Goal: Transaction & Acquisition: Purchase product/service

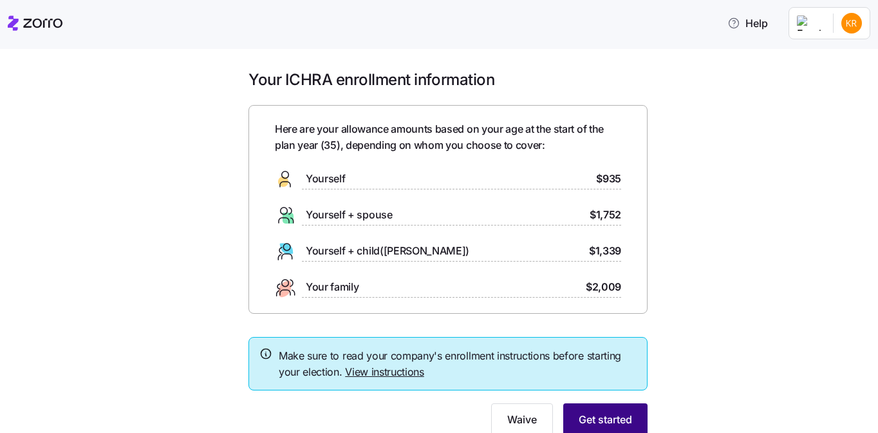
click at [621, 417] on span "Get started" at bounding box center [605, 418] width 53 height 15
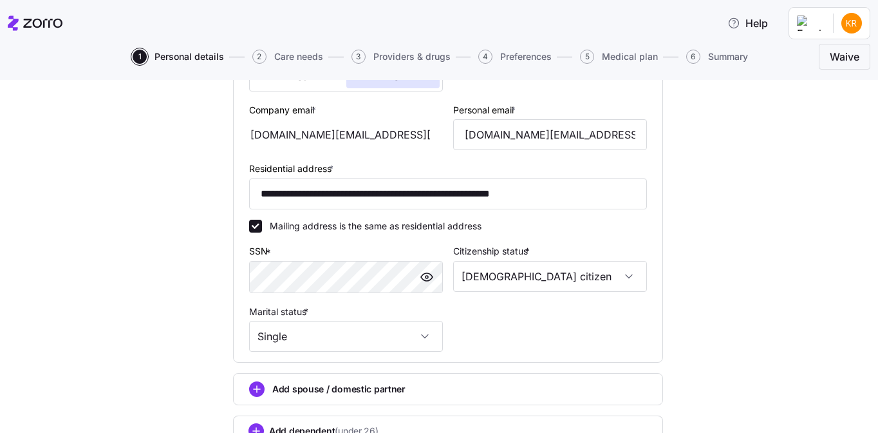
scroll to position [353, 0]
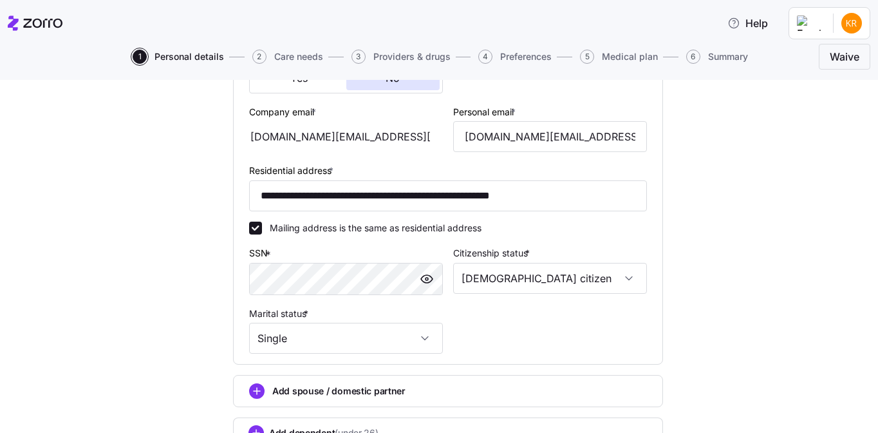
click at [332, 133] on div "[DOMAIN_NAME][EMAIL_ADDRESS][DOMAIN_NAME]" at bounding box center [346, 136] width 194 height 31
click at [312, 109] on span "*" at bounding box center [314, 111] width 5 height 11
click at [310, 121] on input "[DOMAIN_NAME][EMAIL_ADDRESS][DOMAIN_NAME]" at bounding box center [346, 136] width 194 height 31
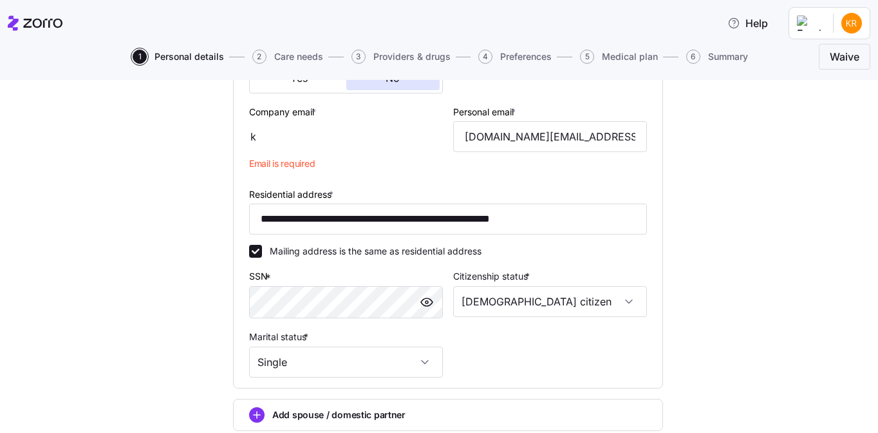
type input "[PERSON_NAME][EMAIL_ADDRESS][DOMAIN_NAME]"
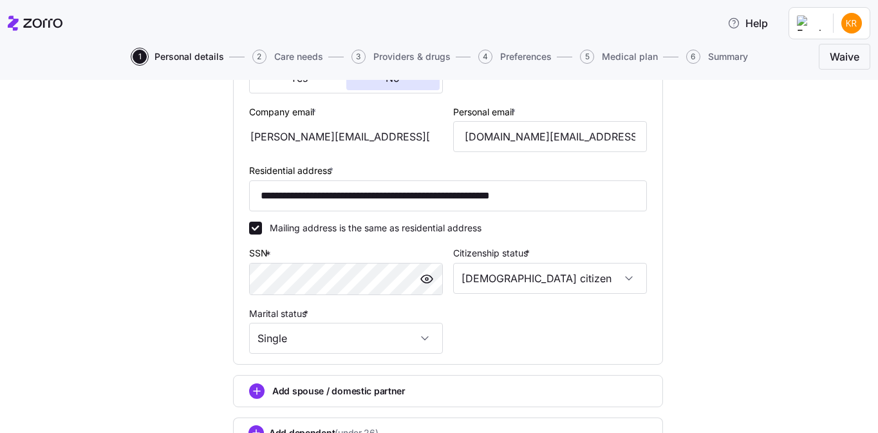
click at [757, 180] on div "**********" at bounding box center [448, 127] width 824 height 758
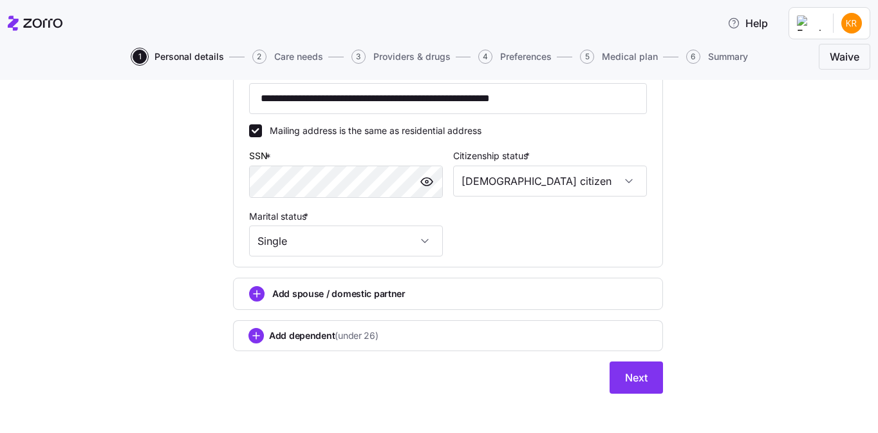
scroll to position [454, 0]
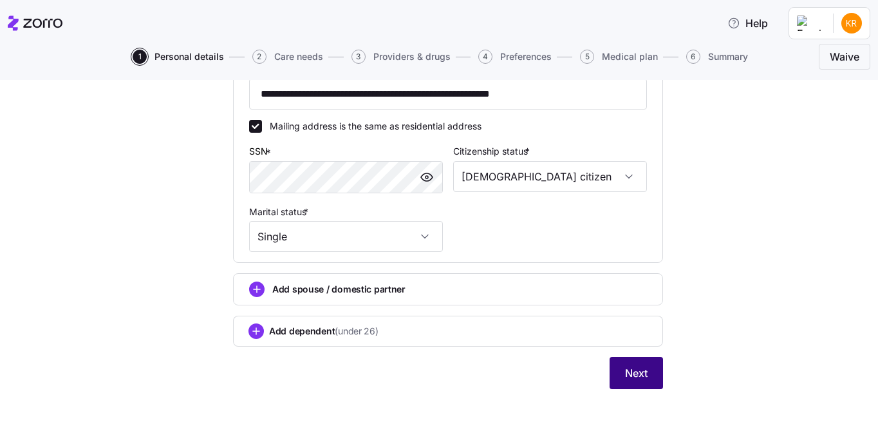
click at [615, 365] on button "Next" at bounding box center [636, 373] width 53 height 32
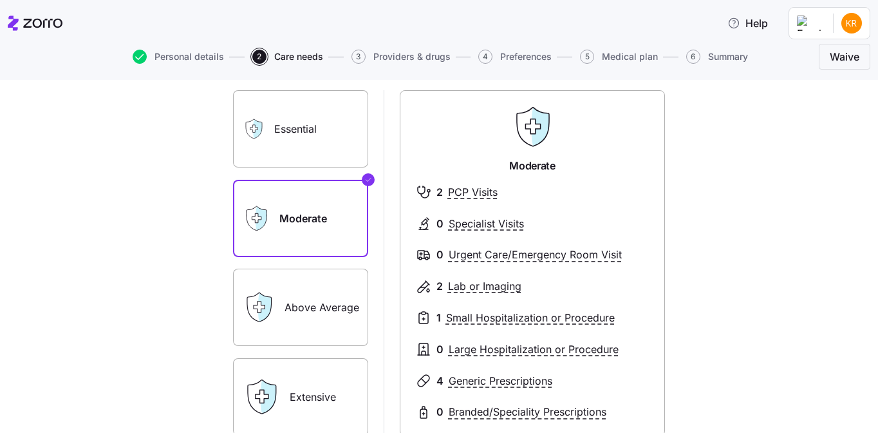
scroll to position [75, 0]
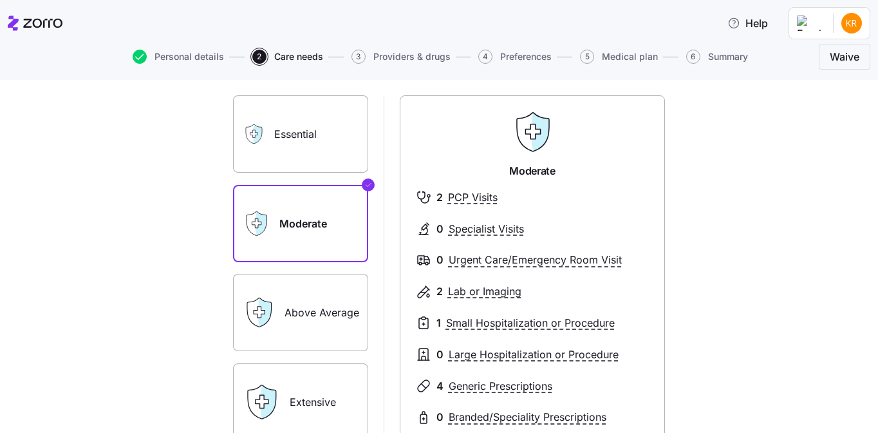
click at [317, 147] on label "Essential" at bounding box center [300, 133] width 135 height 77
click at [0, 0] on input "Essential" at bounding box center [0, 0] width 0 height 0
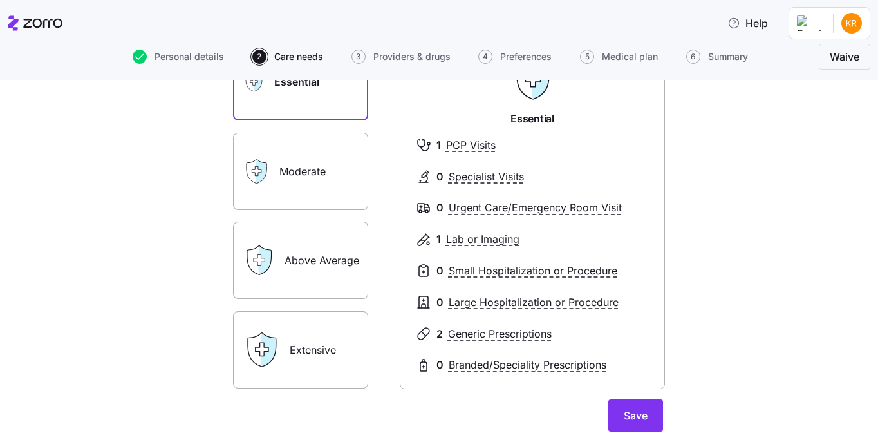
scroll to position [139, 0]
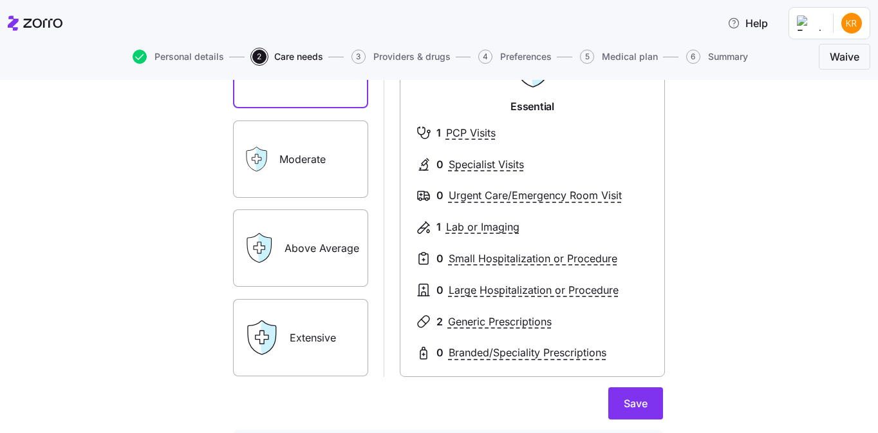
click at [326, 267] on label "Above Average" at bounding box center [300, 247] width 135 height 77
click at [0, 0] on input "Above Average" at bounding box center [0, 0] width 0 height 0
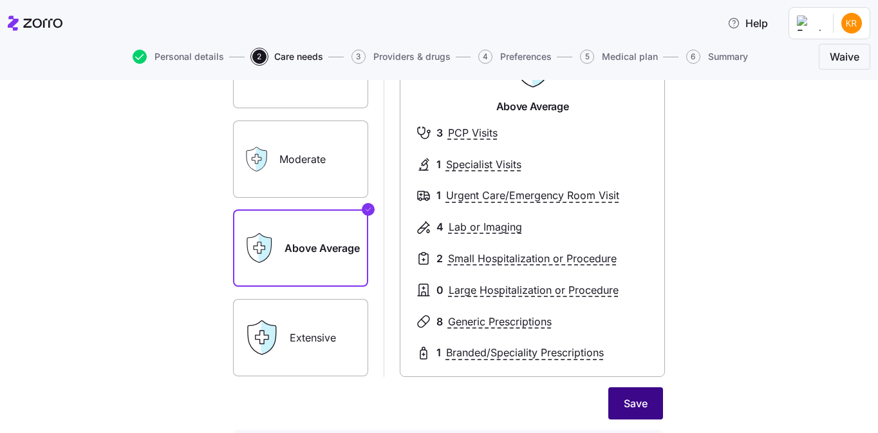
click at [615, 396] on button "Save" at bounding box center [635, 403] width 55 height 32
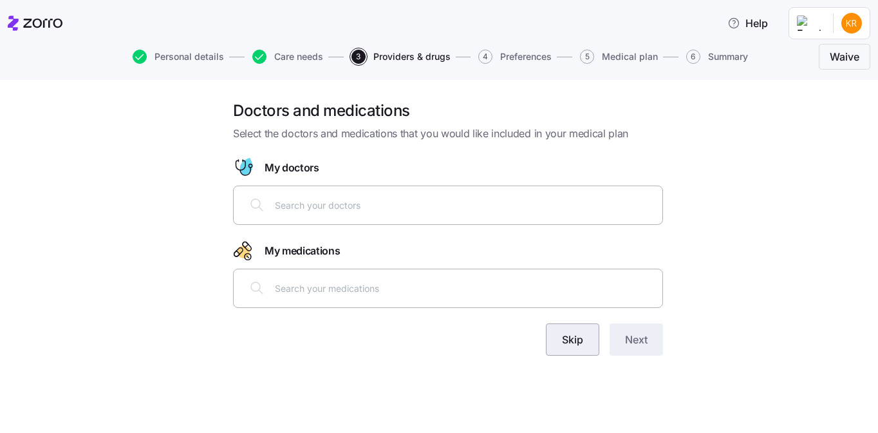
click at [577, 351] on button "Skip" at bounding box center [572, 339] width 53 height 32
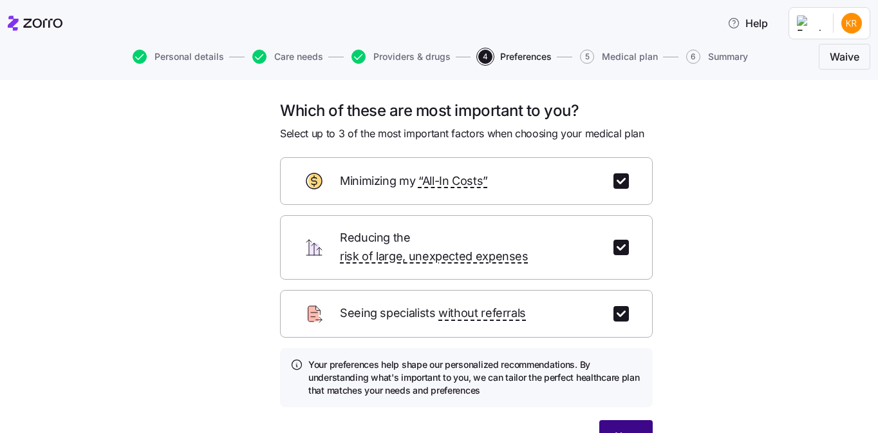
click at [628, 420] on button "Next" at bounding box center [625, 436] width 53 height 32
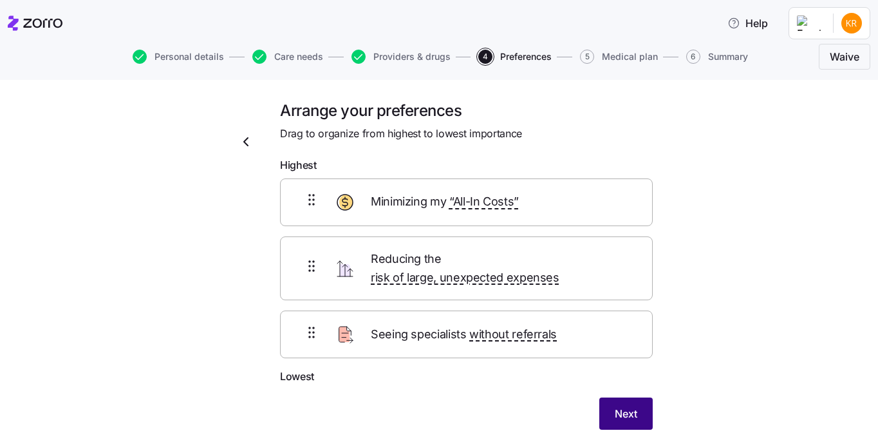
click at [619, 406] on span "Next" at bounding box center [626, 413] width 23 height 15
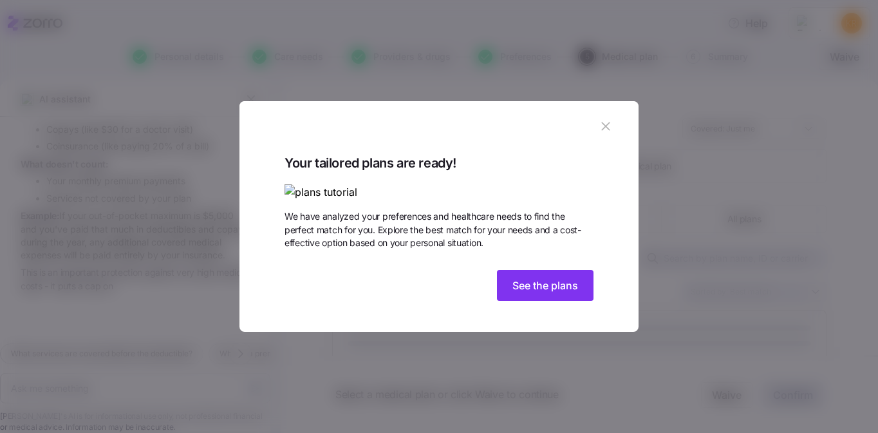
scroll to position [1287, 0]
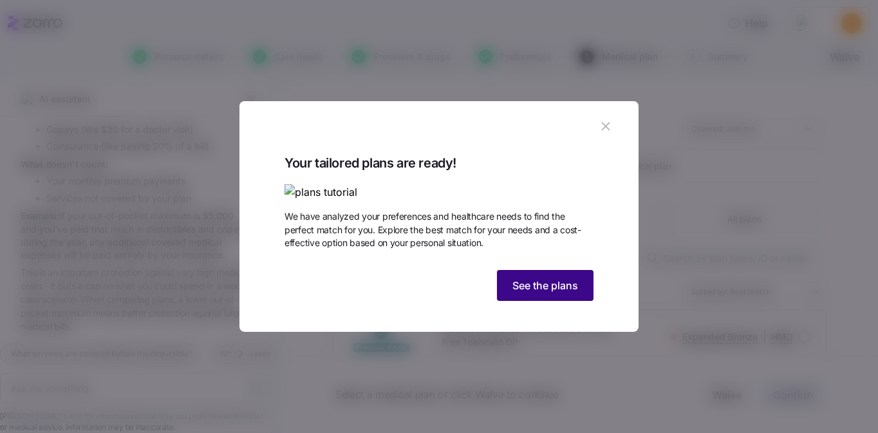
click at [546, 293] on span "See the plans" at bounding box center [545, 284] width 66 height 15
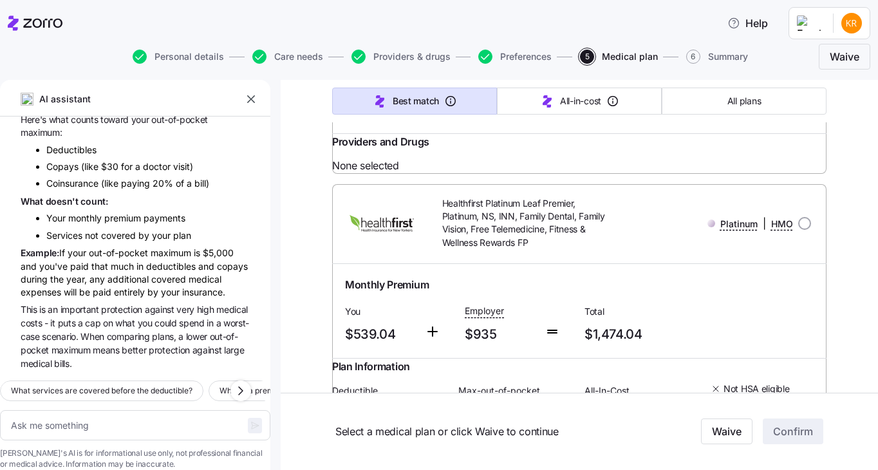
scroll to position [2727, 0]
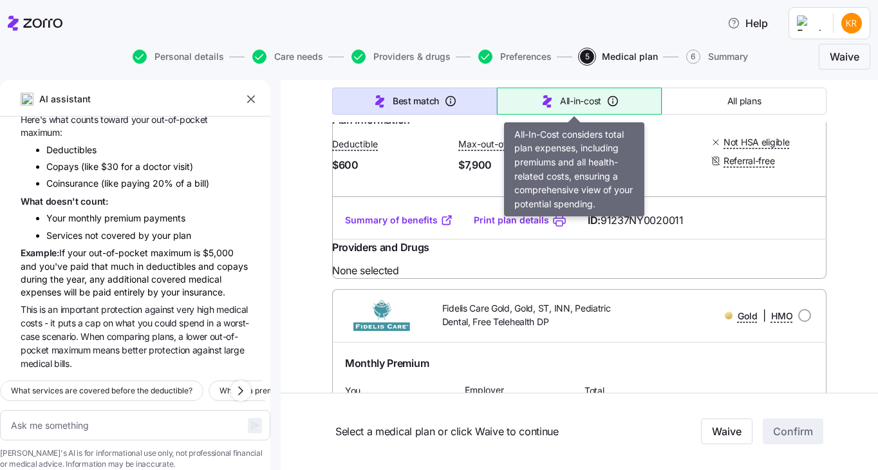
click at [570, 104] on span "All-in-cost" at bounding box center [580, 101] width 41 height 13
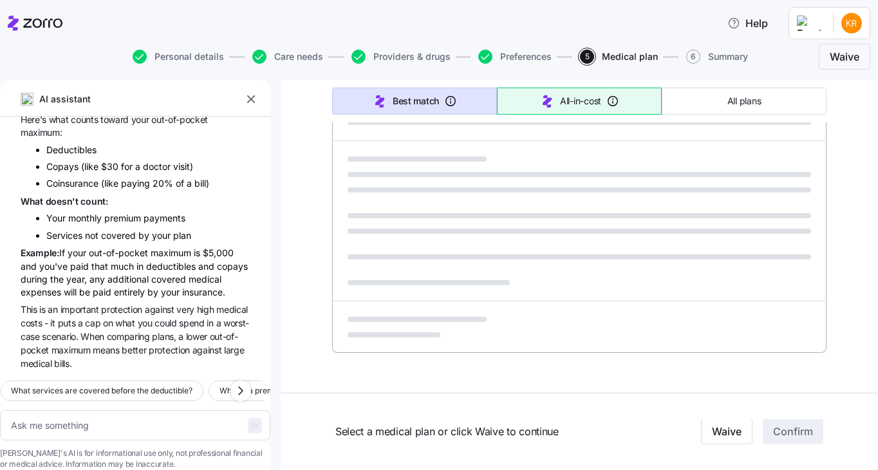
type textarea "x"
type input "Sorted by: All-in-cost"
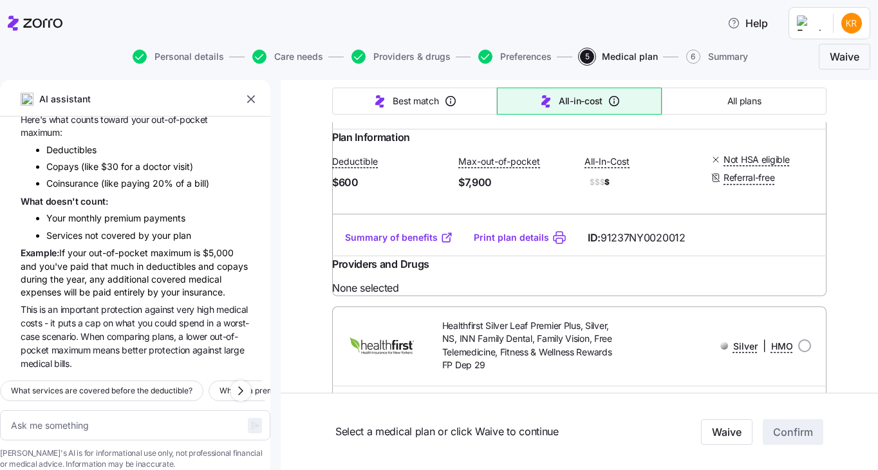
scroll to position [3690, 0]
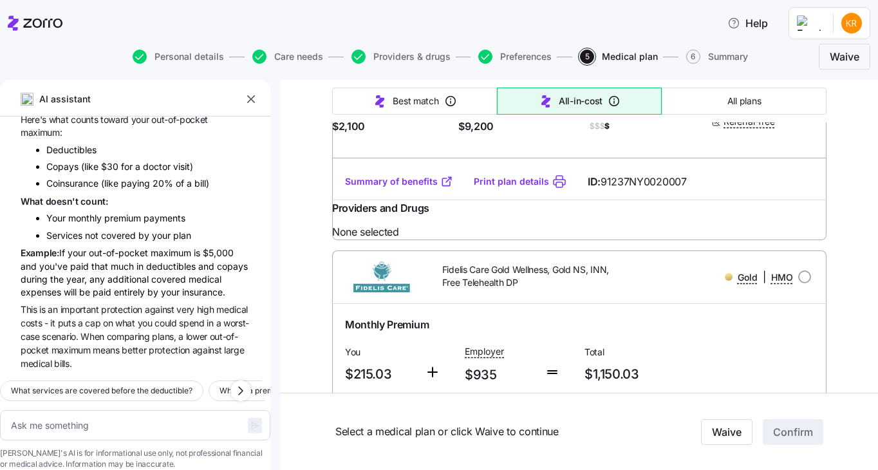
scroll to position [1402, 0]
click at [397, 187] on link "Summary of benefits" at bounding box center [399, 180] width 108 height 13
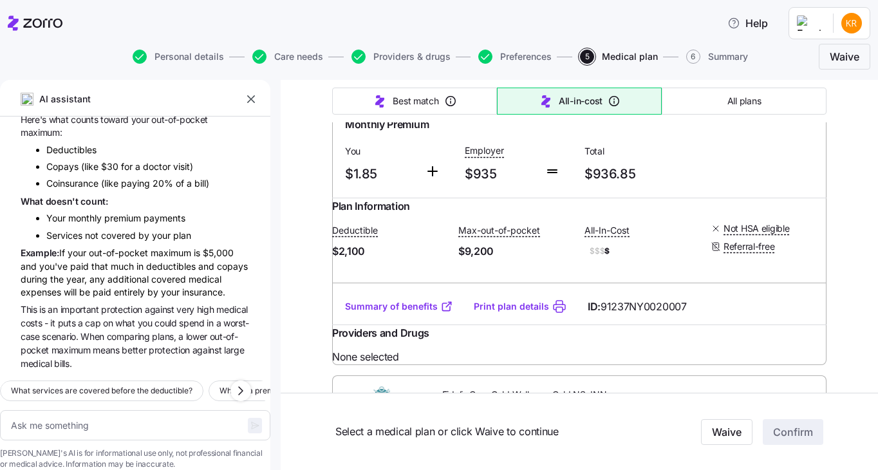
scroll to position [1271, 0]
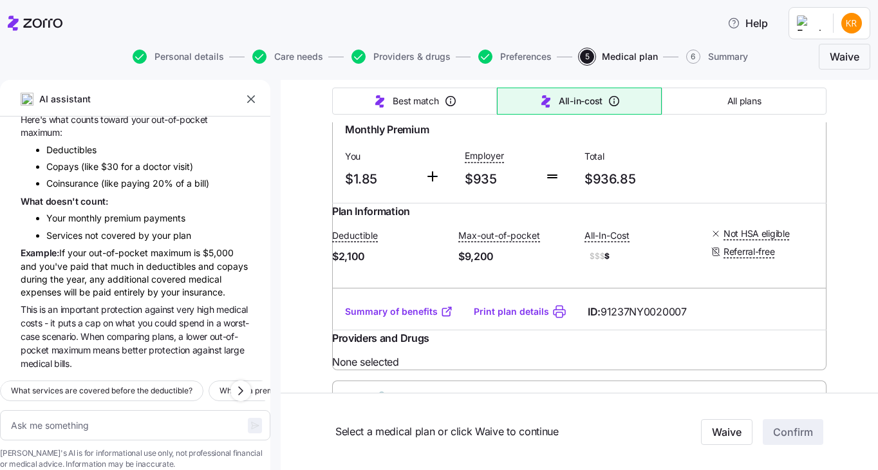
drag, startPoint x: 500, startPoint y: 201, endPoint x: 427, endPoint y: 184, distance: 74.6
click at [427, 100] on div "Healthfirst Silver Leaf, Silver, ST, INN, Pediatric Dental, Fitness & Wellness …" at bounding box center [521, 75] width 198 height 50
copy span "Healthfirst Silver Leaf, Silver, ST, INN, Pediatric Dental, Fitness & Wellness …"
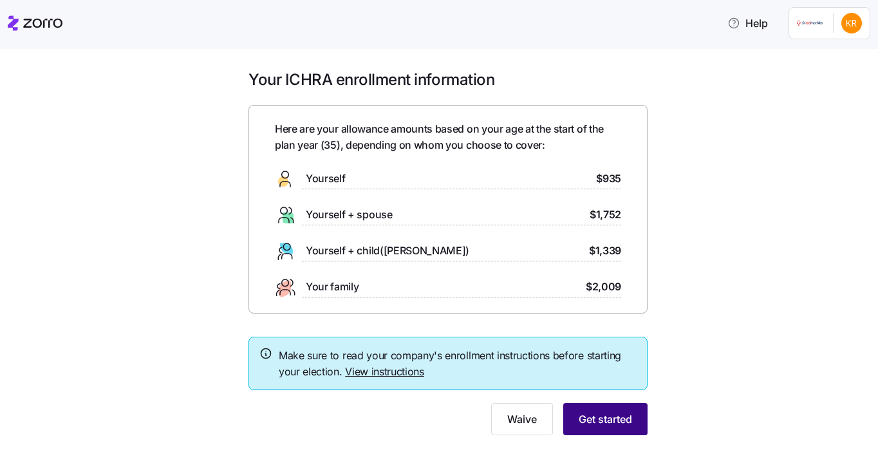
click at [618, 417] on span "Get started" at bounding box center [605, 418] width 53 height 15
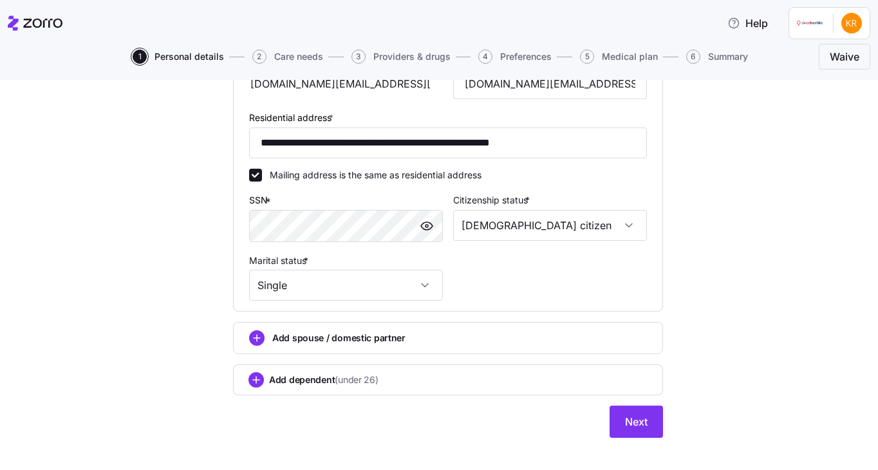
scroll to position [417, 0]
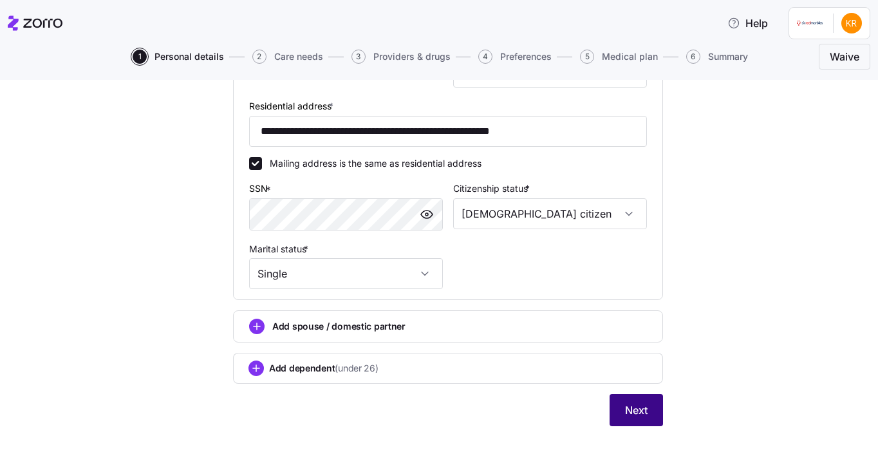
click at [637, 408] on span "Next" at bounding box center [636, 409] width 23 height 15
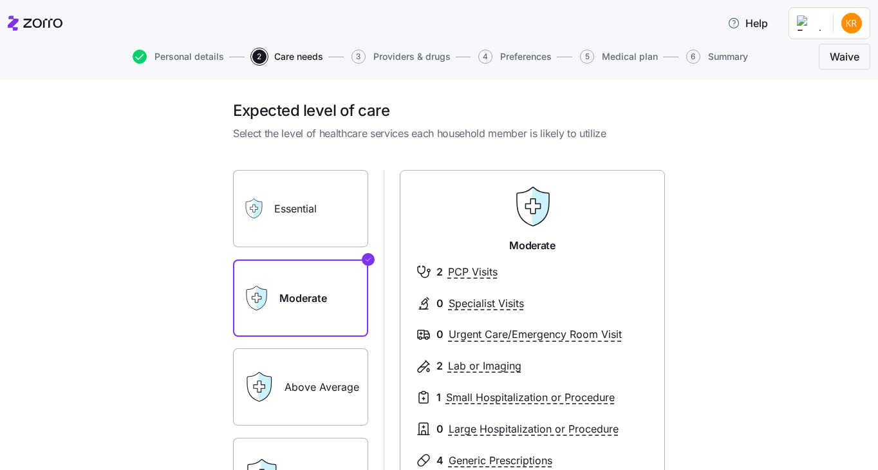
scroll to position [205, 0]
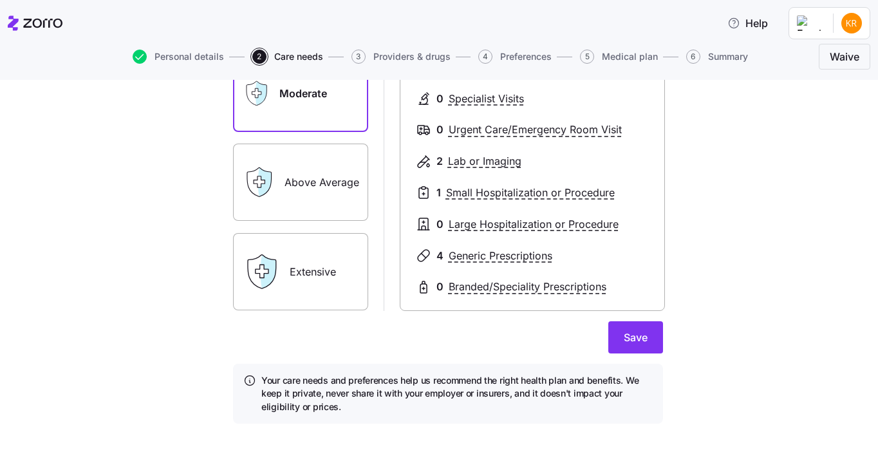
click at [306, 196] on label "Above Average" at bounding box center [300, 182] width 135 height 77
click at [0, 0] on input "Above Average" at bounding box center [0, 0] width 0 height 0
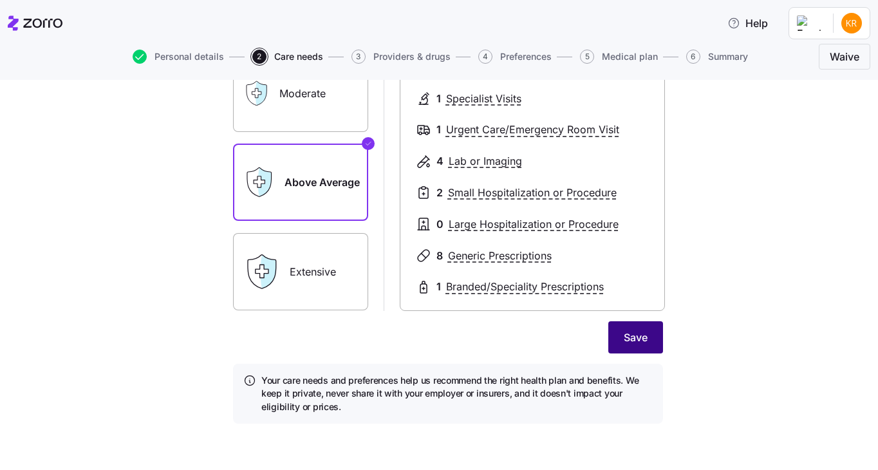
click at [653, 342] on button "Save" at bounding box center [635, 337] width 55 height 32
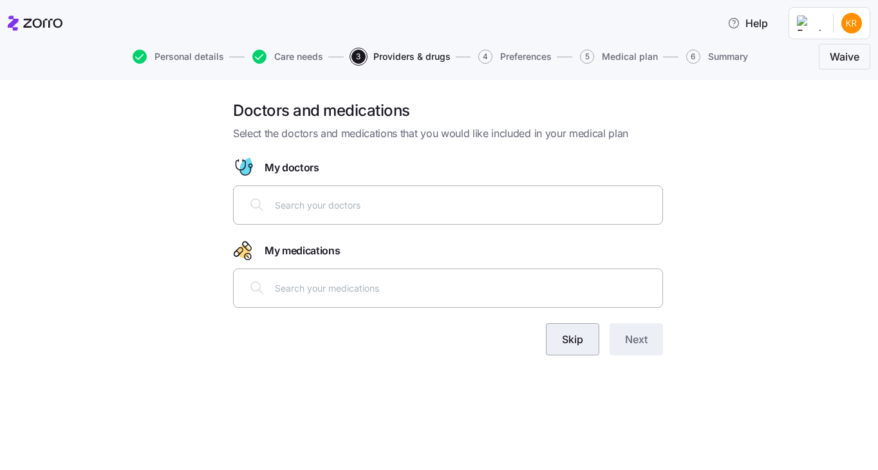
click at [575, 344] on span "Skip" at bounding box center [572, 338] width 21 height 15
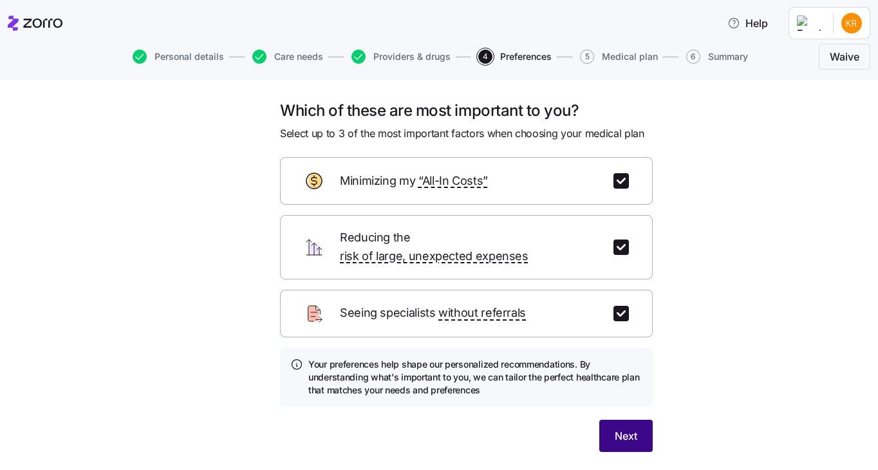
click at [618, 427] on button "Next" at bounding box center [625, 436] width 53 height 32
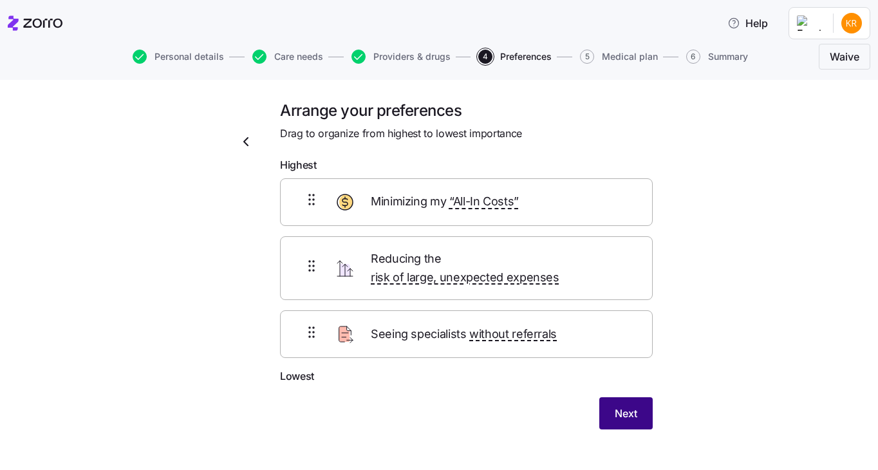
click at [616, 406] on span "Next" at bounding box center [626, 413] width 23 height 15
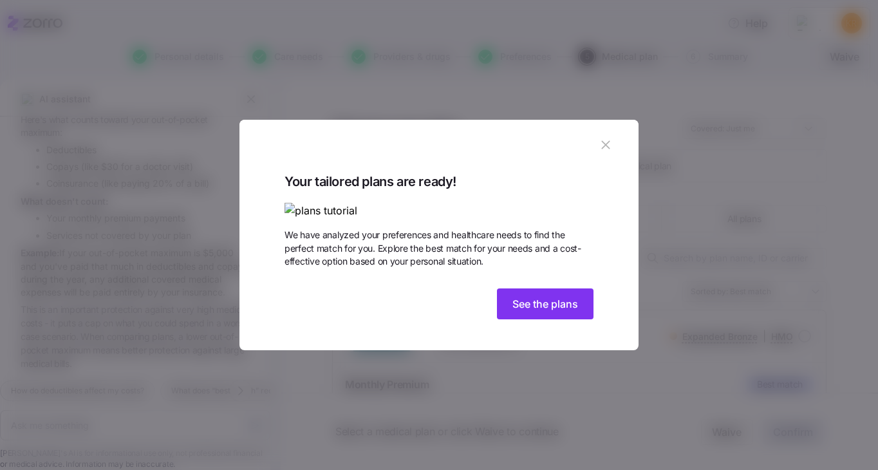
scroll to position [1251, 0]
click at [546, 319] on button "See the plans" at bounding box center [545, 303] width 97 height 31
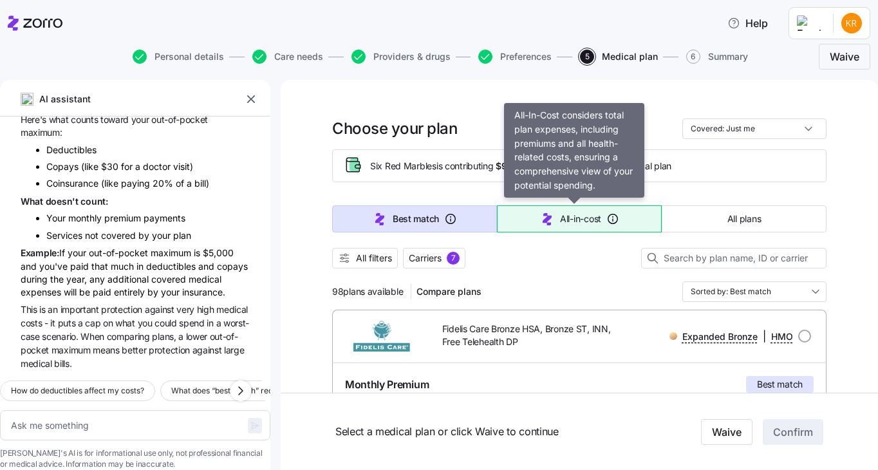
click at [576, 223] on span "All-in-cost" at bounding box center [580, 218] width 41 height 13
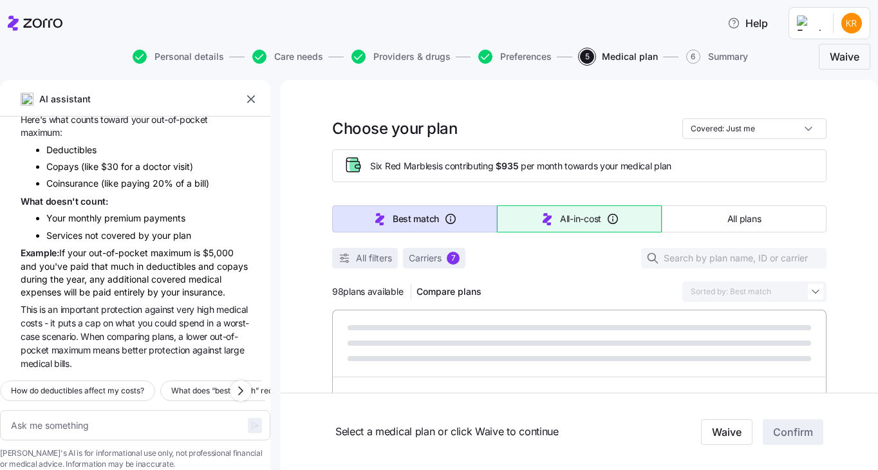
type textarea "x"
type input "Sorted by: All-in-cost"
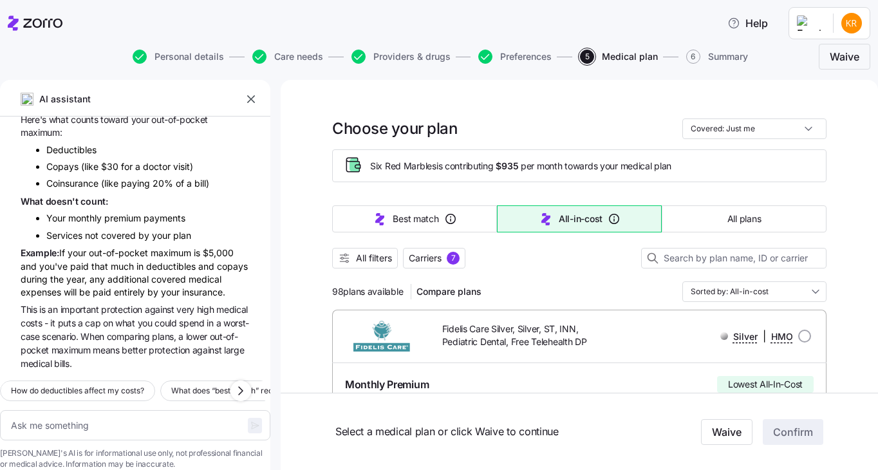
scroll to position [0, 0]
click at [752, 216] on span "All plans" at bounding box center [743, 218] width 33 height 13
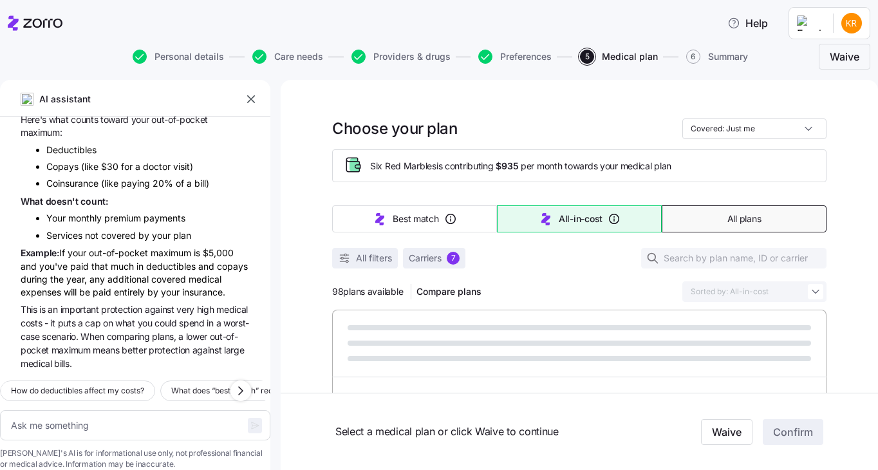
type textarea "x"
type input "Sorted by: Premium"
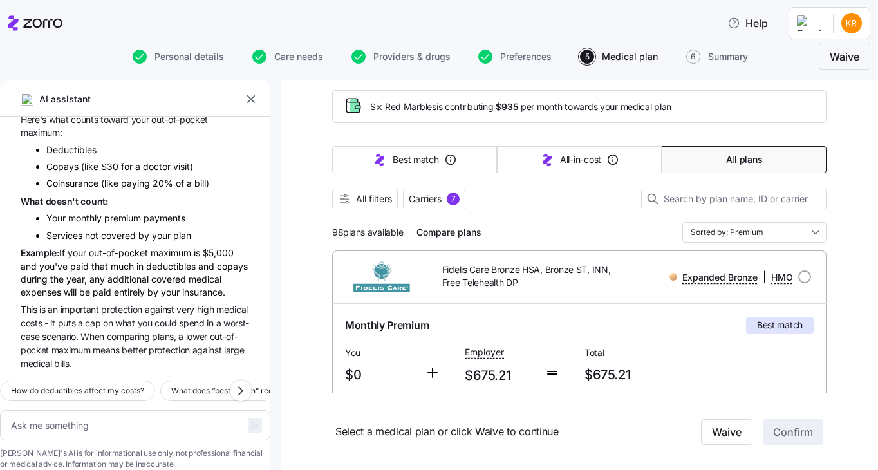
scroll to position [67, 0]
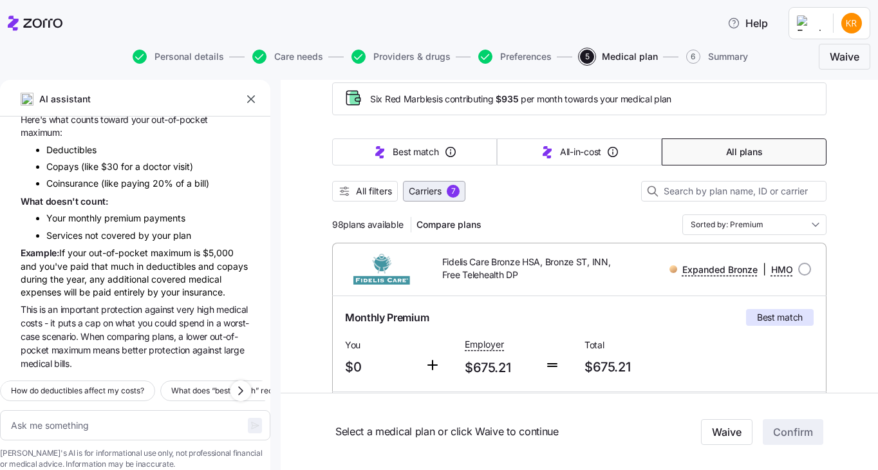
click at [420, 190] on span "Carriers" at bounding box center [425, 191] width 33 height 13
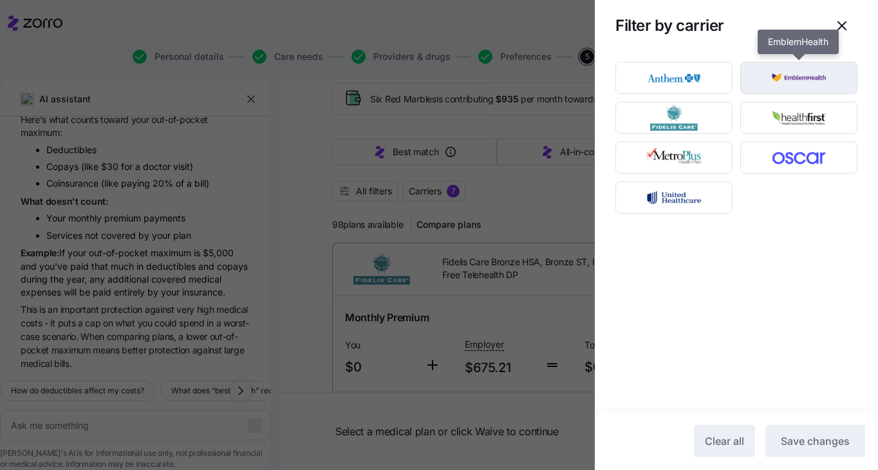
click at [785, 76] on img "button" at bounding box center [799, 78] width 95 height 26
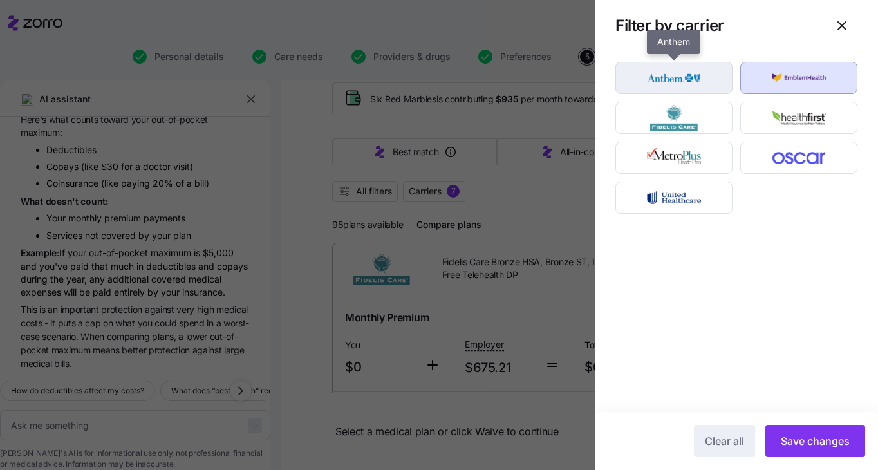
click at [679, 86] on img "button" at bounding box center [674, 78] width 95 height 26
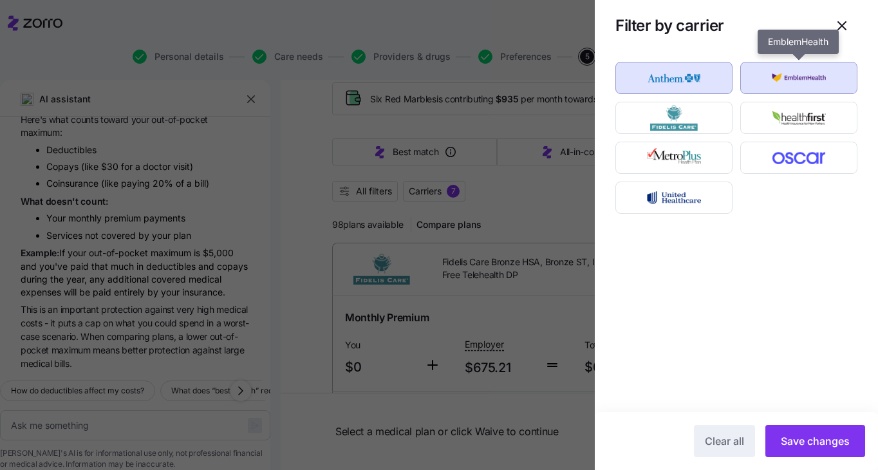
click at [788, 77] on img "button" at bounding box center [799, 78] width 95 height 26
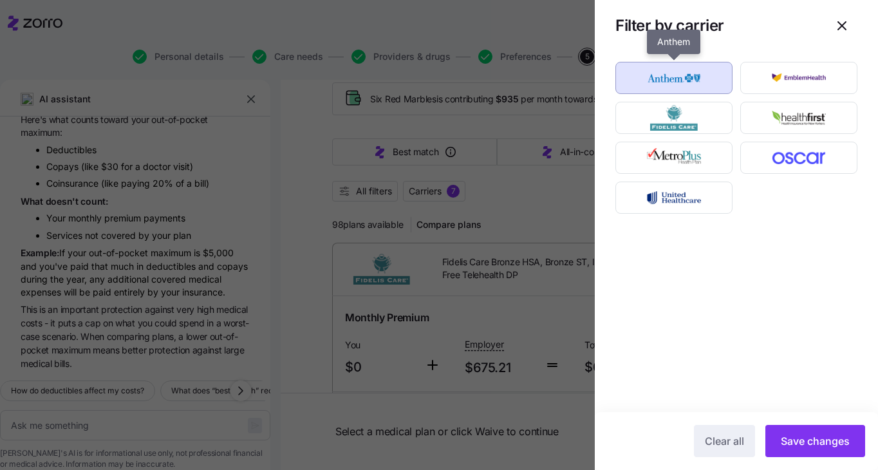
click at [691, 84] on img "button" at bounding box center [674, 78] width 95 height 26
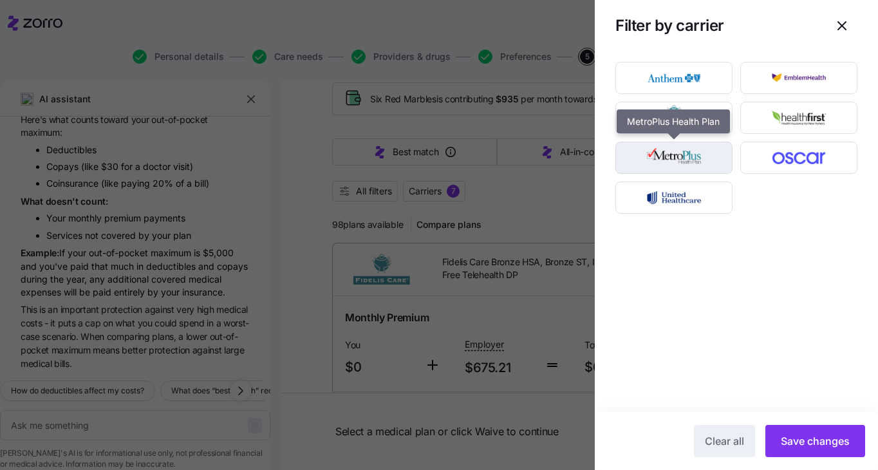
click at [713, 172] on div "button" at bounding box center [674, 157] width 116 height 31
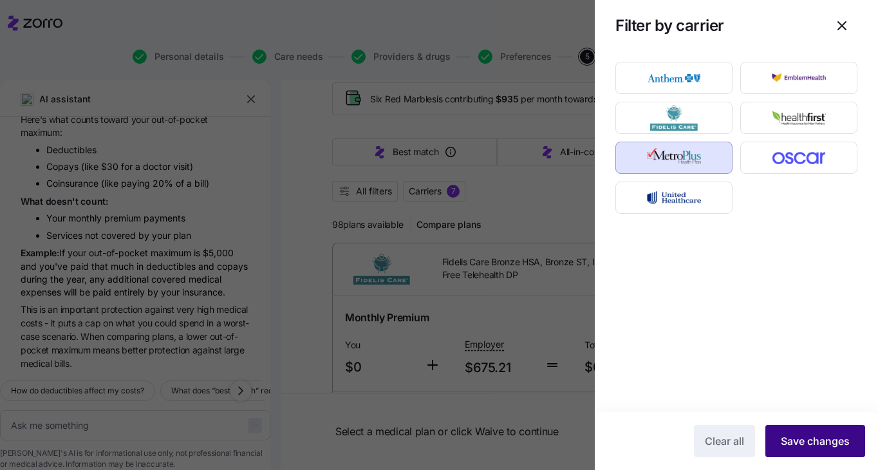
click at [789, 454] on button "Save changes" at bounding box center [815, 441] width 100 height 32
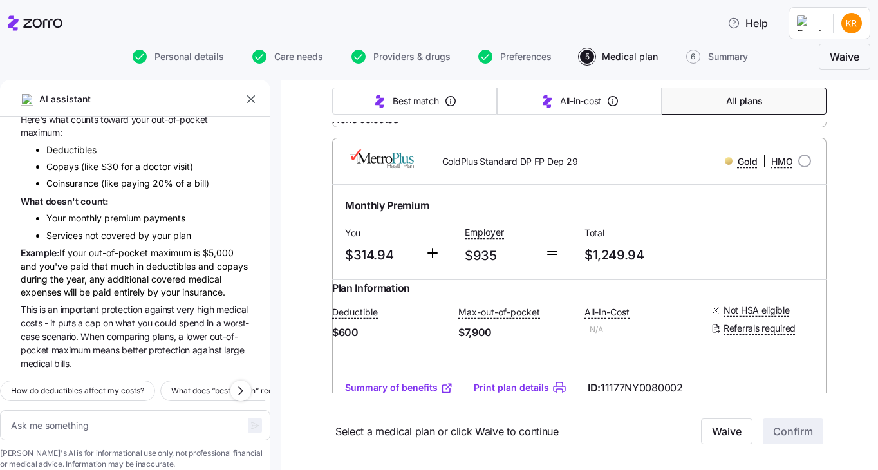
scroll to position [2093, 0]
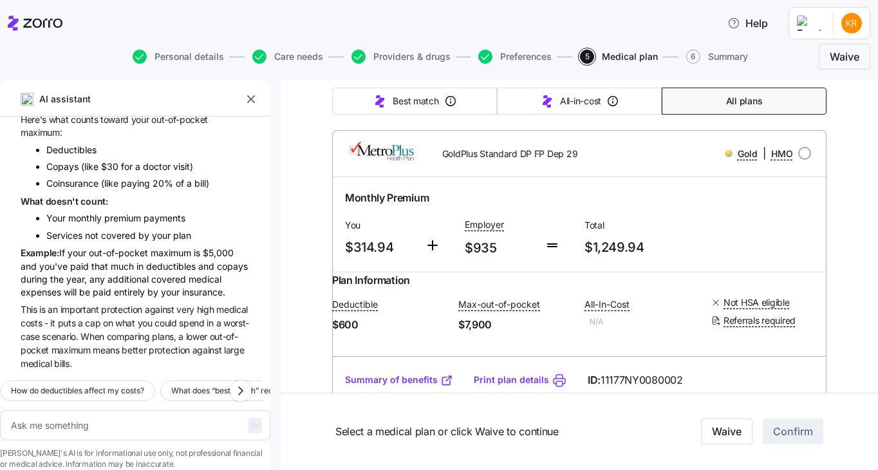
click at [740, 95] on span "All plans" at bounding box center [744, 101] width 36 height 13
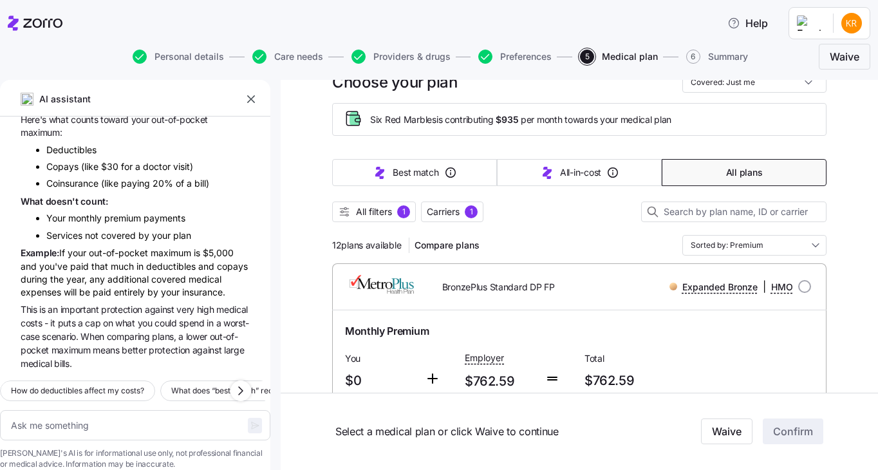
scroll to position [0, 0]
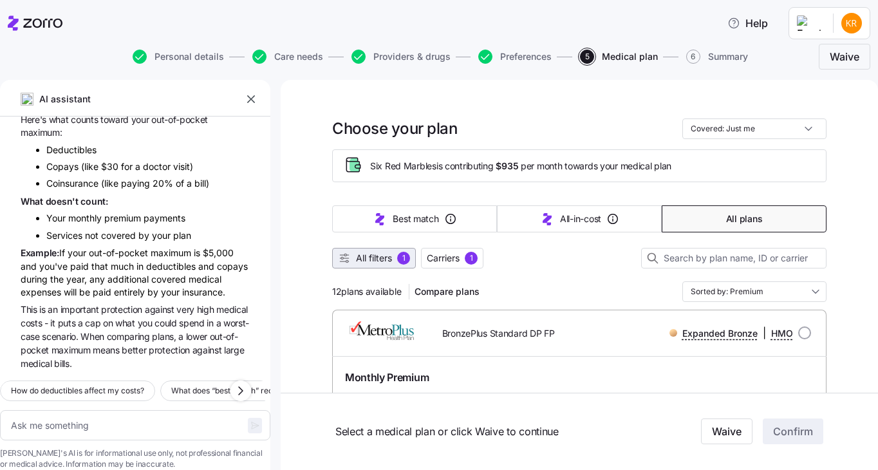
click at [392, 256] on span "All filters 1" at bounding box center [374, 258] width 72 height 13
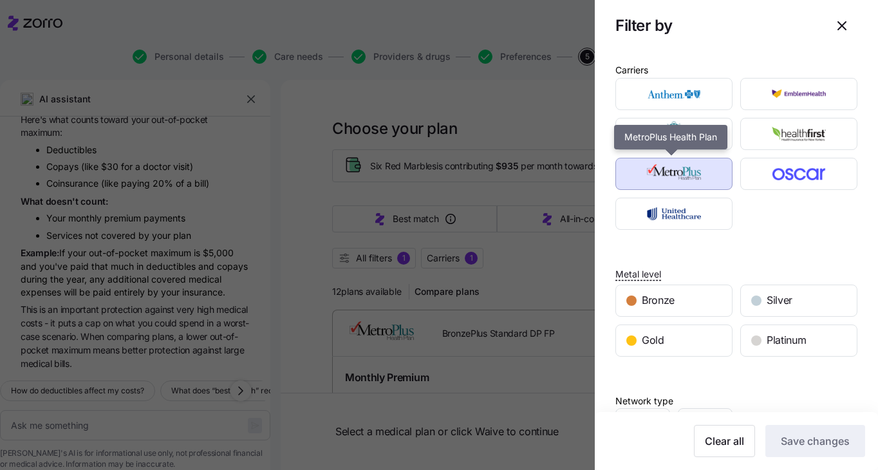
click at [669, 175] on img "button" at bounding box center [674, 174] width 95 height 26
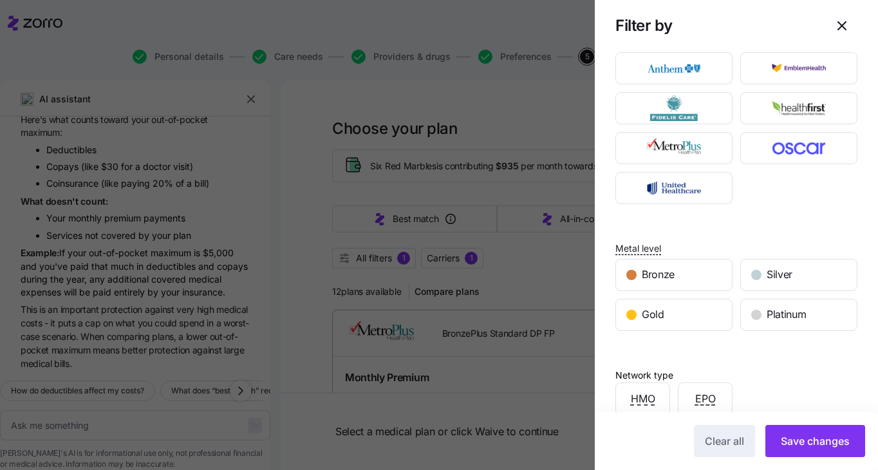
scroll to position [26, 0]
click at [666, 70] on img "button" at bounding box center [674, 68] width 95 height 26
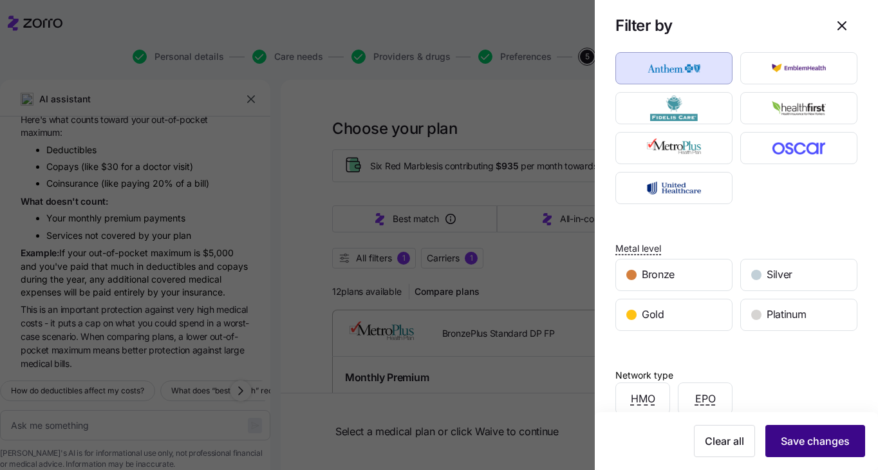
click at [790, 446] on span "Save changes" at bounding box center [815, 440] width 69 height 15
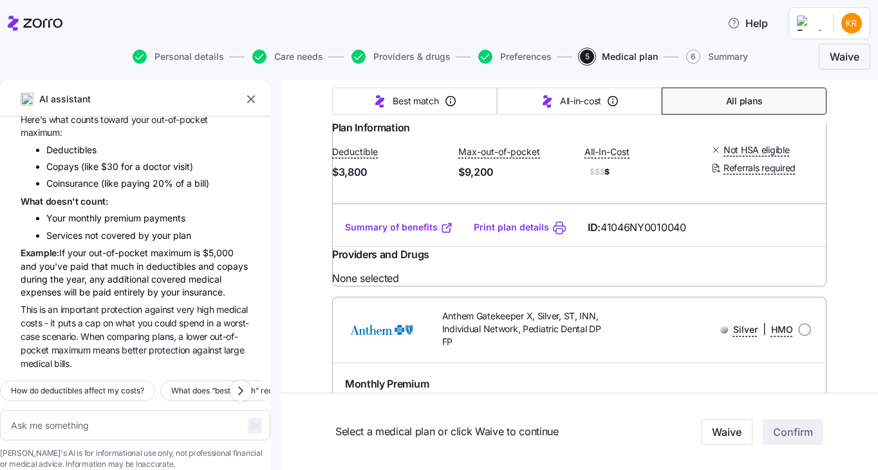
scroll to position [693, 0]
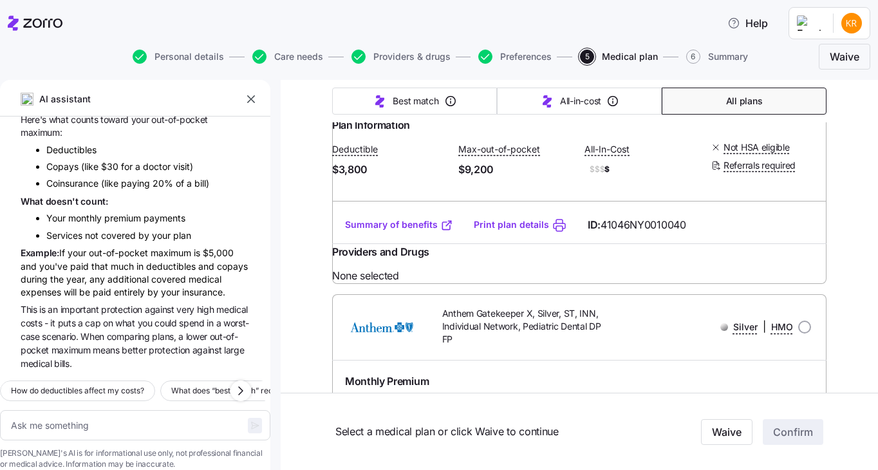
click at [407, 231] on link "Summary of benefits" at bounding box center [399, 224] width 108 height 13
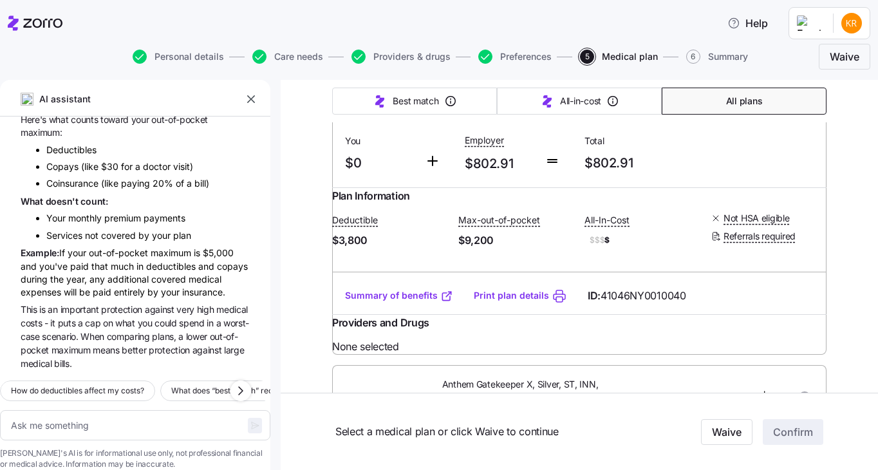
scroll to position [606, 0]
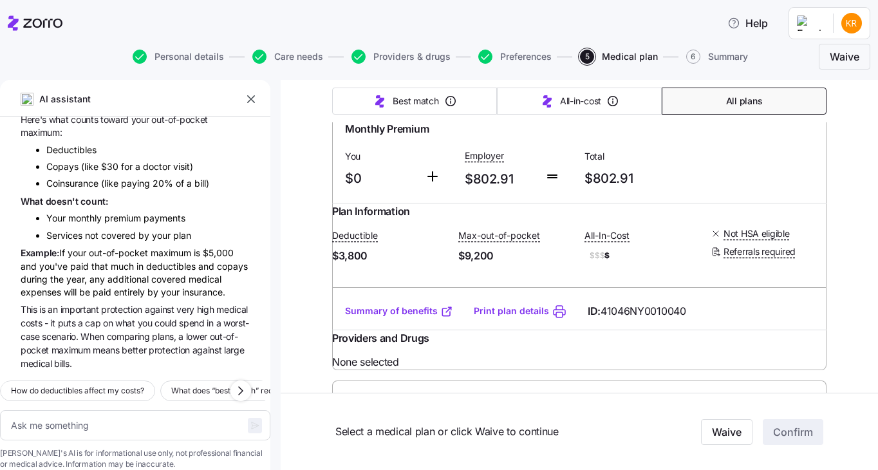
click at [375, 317] on link "Summary of benefits" at bounding box center [399, 310] width 108 height 13
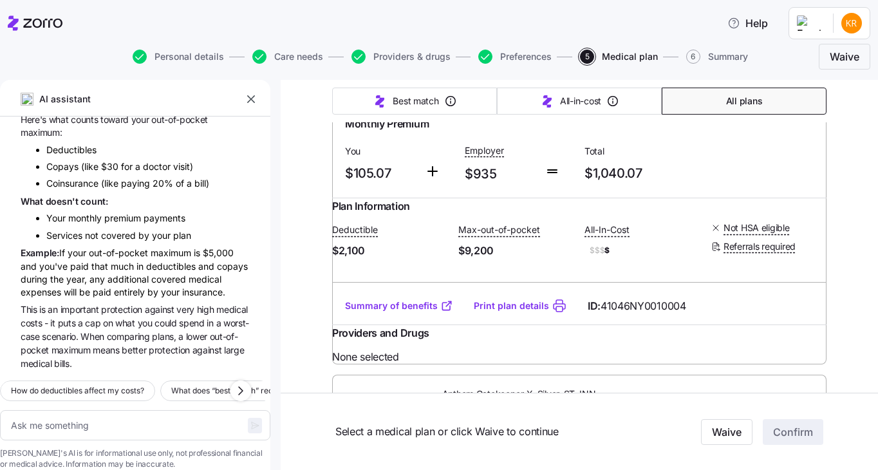
scroll to position [984, 0]
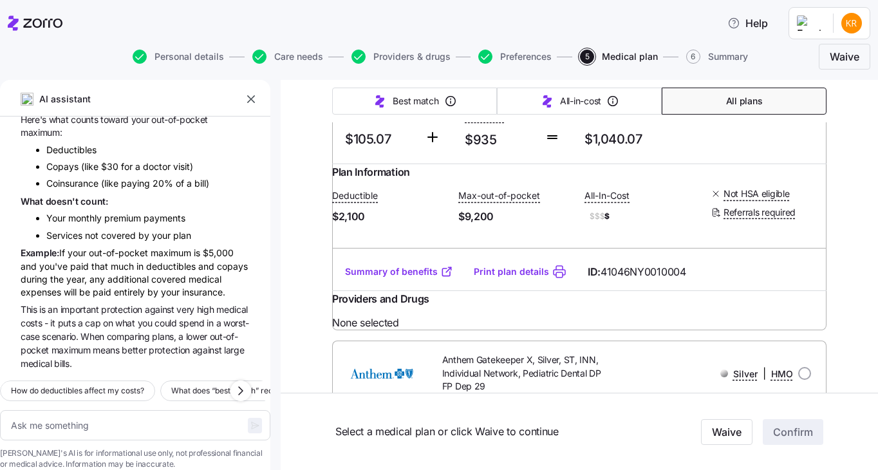
click at [425, 278] on link "Summary of benefits" at bounding box center [399, 271] width 108 height 13
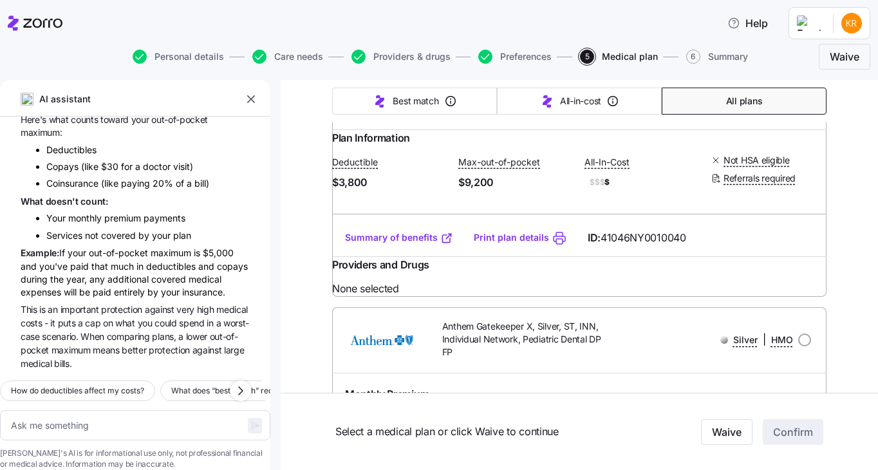
scroll to position [680, 0]
click at [425, 243] on link "Summary of benefits" at bounding box center [399, 236] width 108 height 13
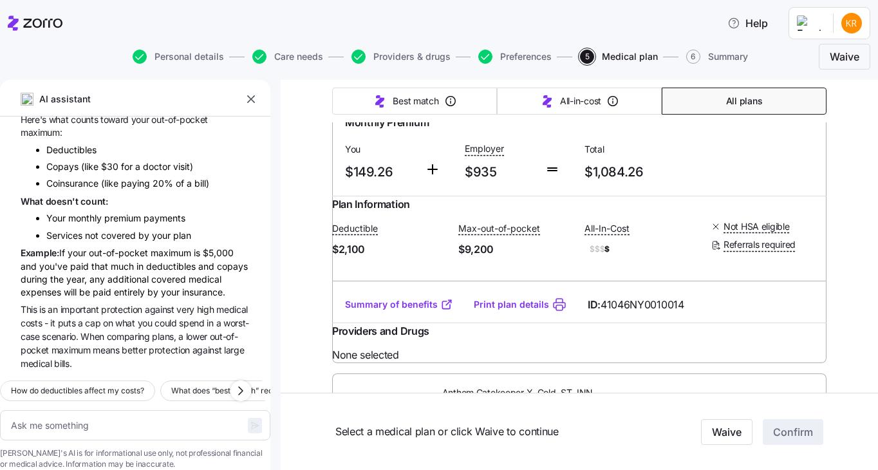
scroll to position [1280, 0]
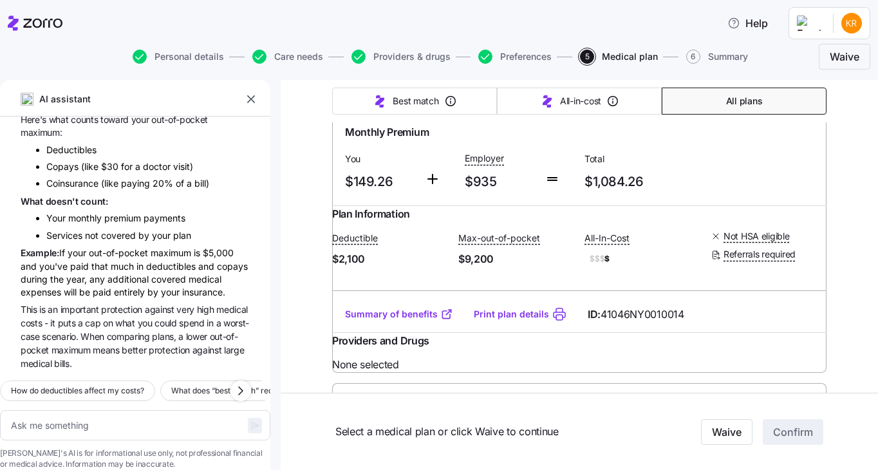
click at [769, 206] on div "Monthly Premium You $149.26 Employer $935 Total $1,084.26" at bounding box center [579, 158] width 494 height 95
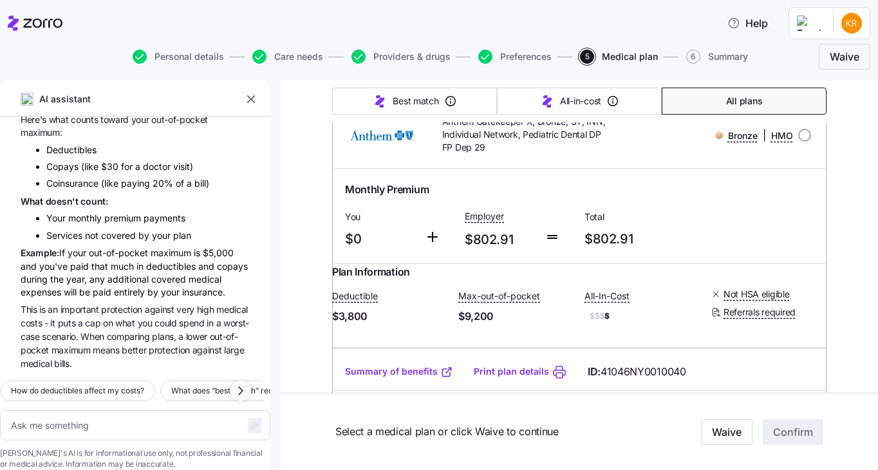
scroll to position [793, 0]
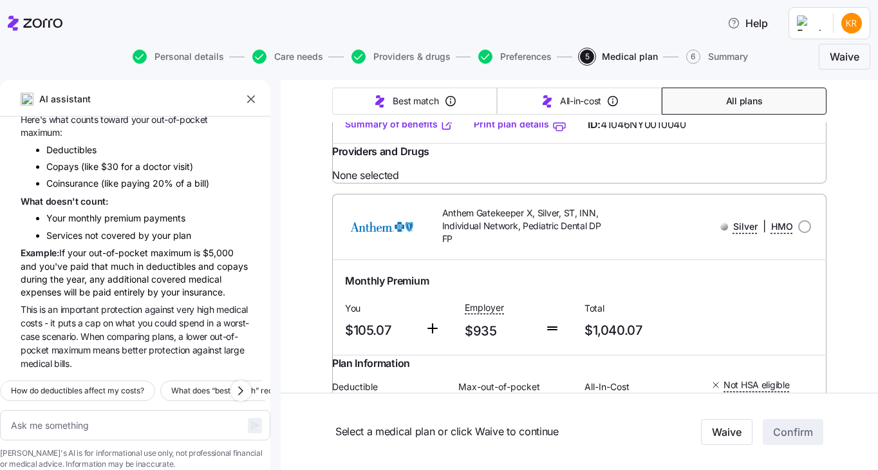
click at [388, 131] on link "Summary of benefits" at bounding box center [399, 124] width 108 height 13
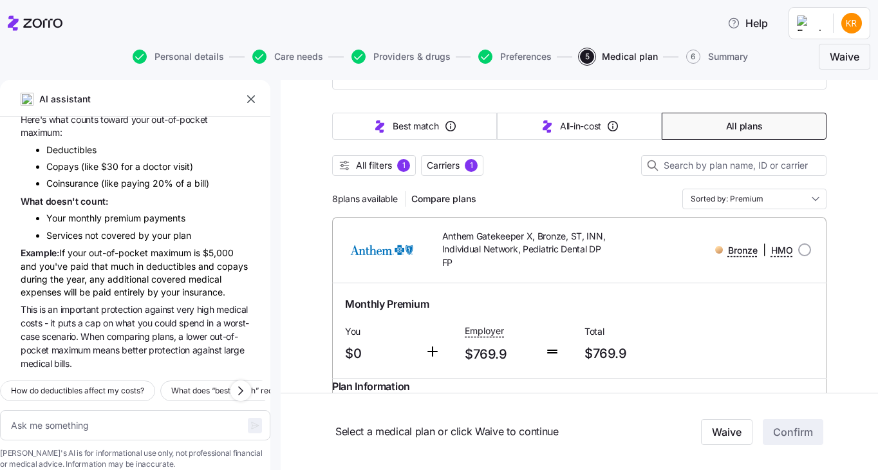
scroll to position [0, 0]
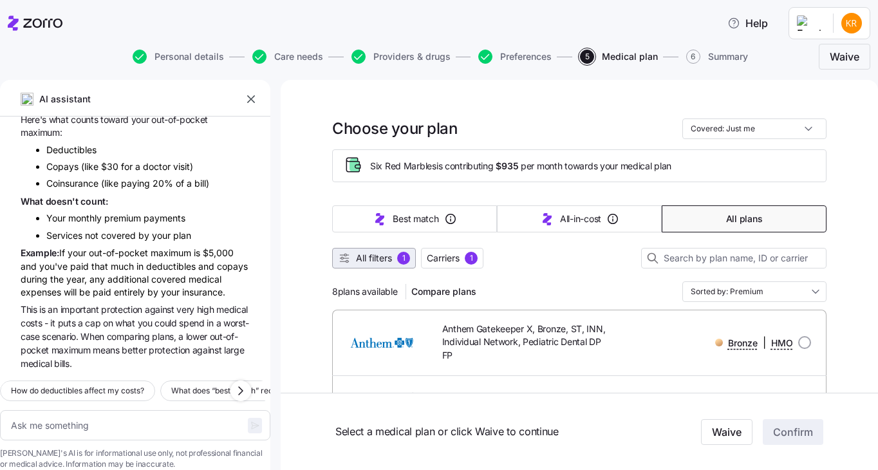
click at [402, 249] on button "All filters 1" at bounding box center [374, 258] width 84 height 21
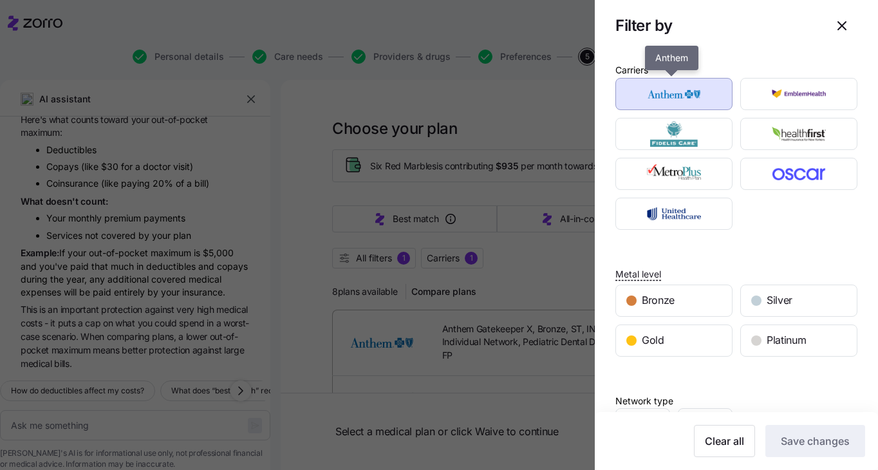
click at [680, 84] on img "button" at bounding box center [674, 94] width 95 height 26
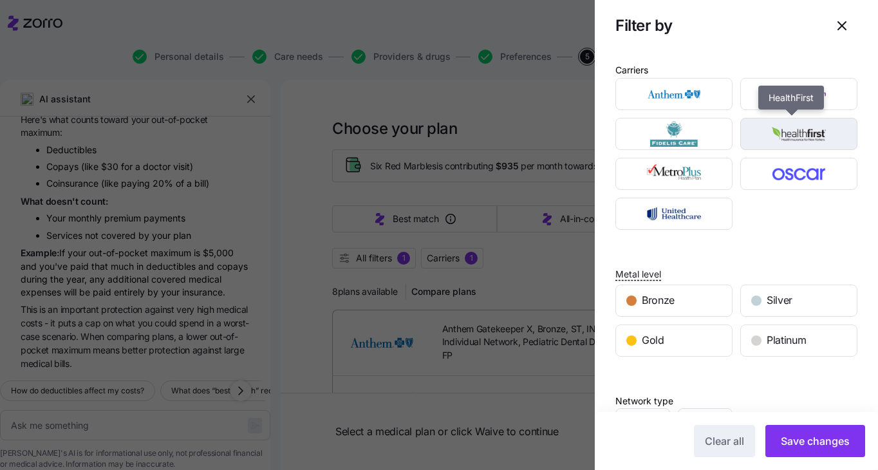
click at [821, 127] on img "button" at bounding box center [799, 134] width 95 height 26
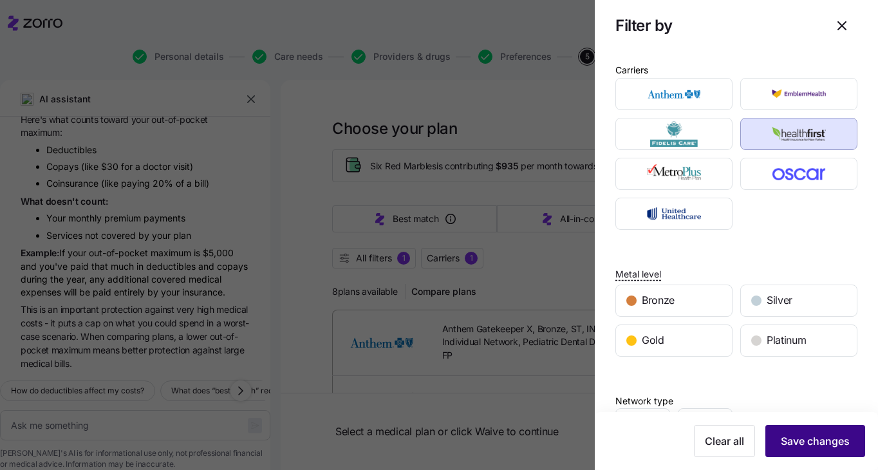
click at [815, 441] on span "Save changes" at bounding box center [815, 440] width 69 height 15
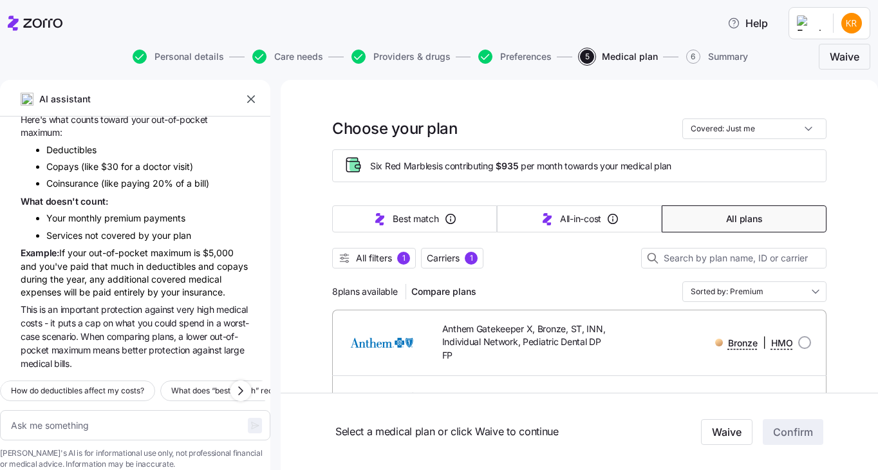
type textarea "x"
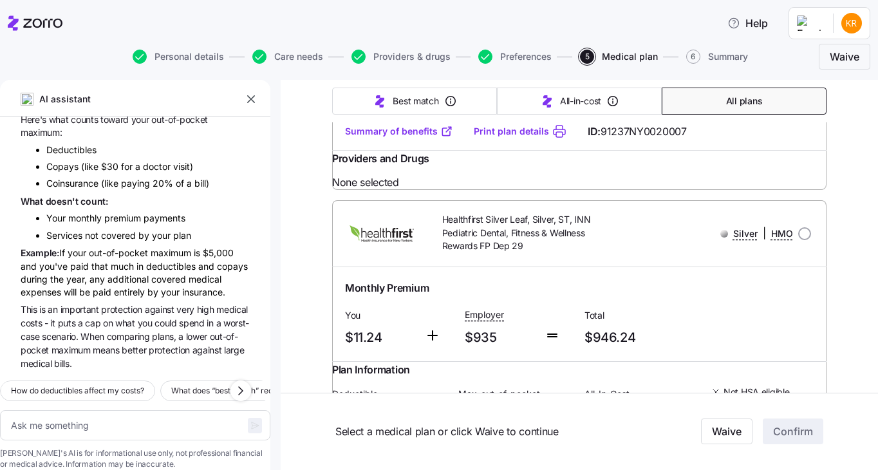
scroll to position [1806, 0]
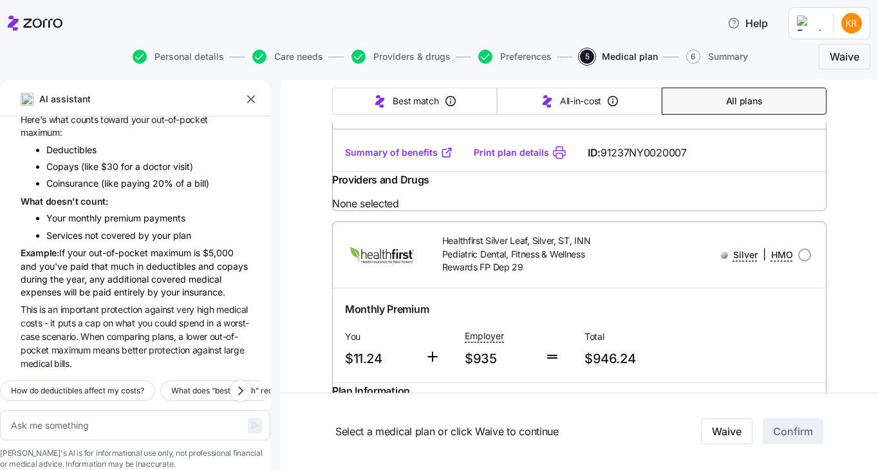
click at [409, 159] on link "Summary of benefits" at bounding box center [399, 152] width 108 height 13
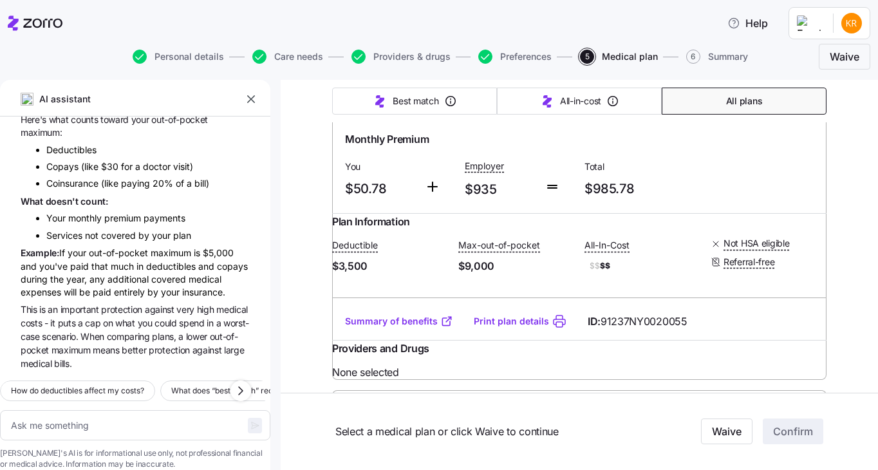
scroll to position [3380, 0]
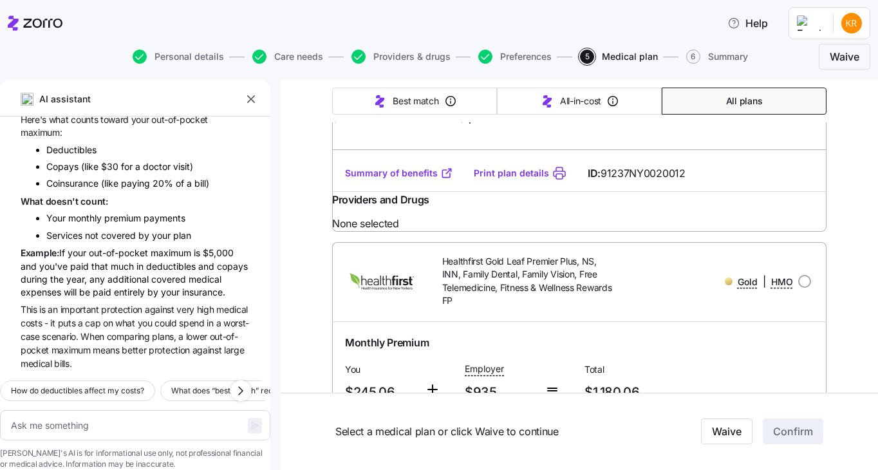
scroll to position [4230, 0]
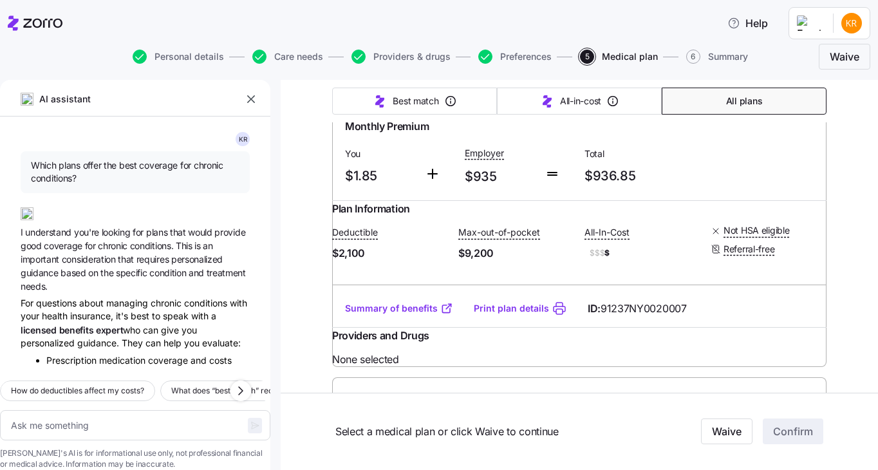
scroll to position [1645, 0]
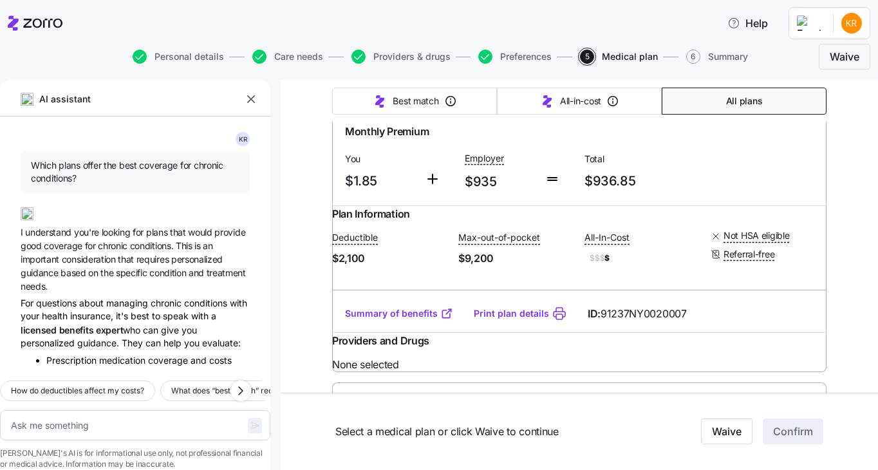
click at [798, 84] on input "radio" at bounding box center [804, 77] width 13 height 13
radio input "true"
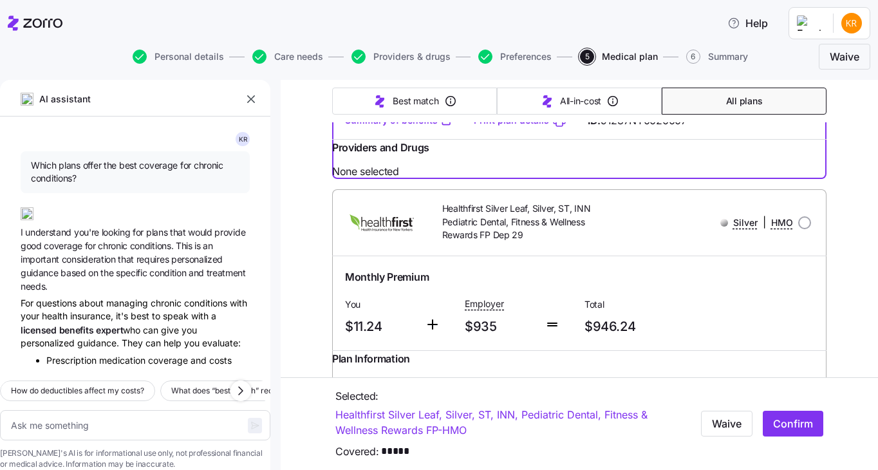
scroll to position [1840, 0]
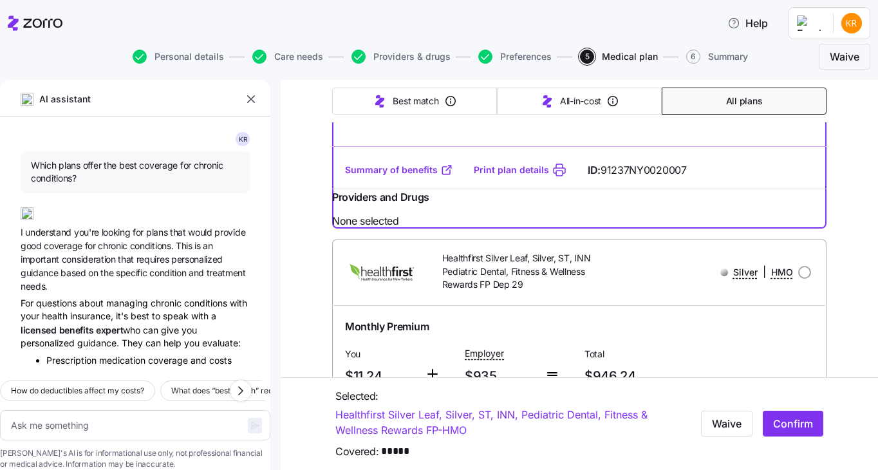
click at [729, 54] on div "Monthly Premium You $1.85 Employer $935 Total $936.85" at bounding box center [579, 14] width 479 height 79
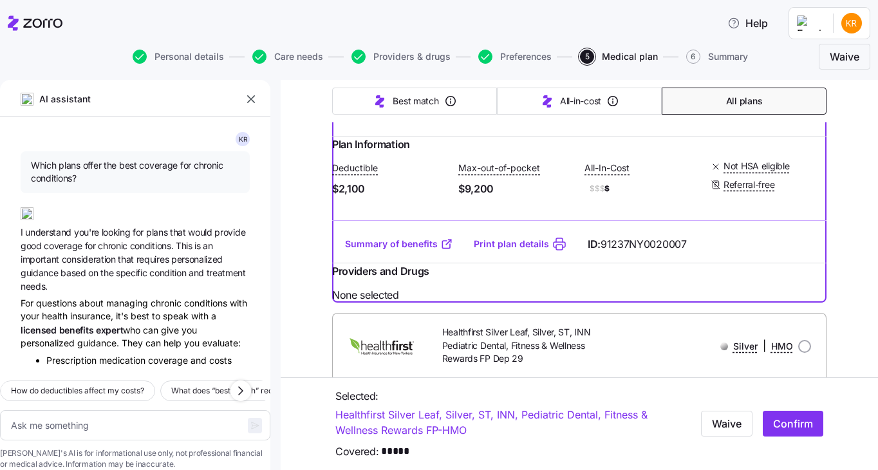
scroll to position [1719, 0]
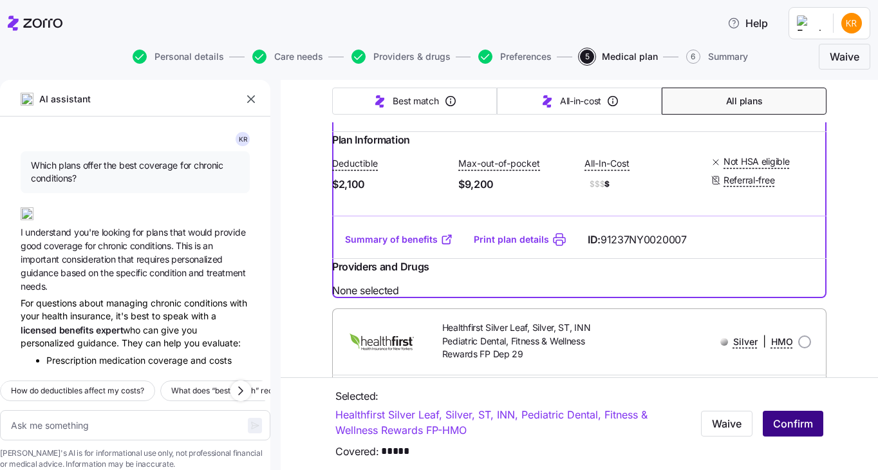
click at [769, 433] on button "Confirm" at bounding box center [793, 424] width 61 height 26
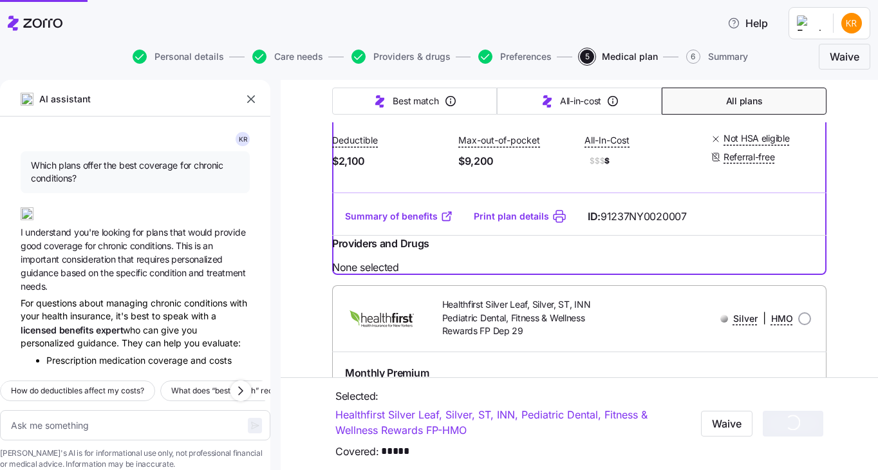
type textarea "x"
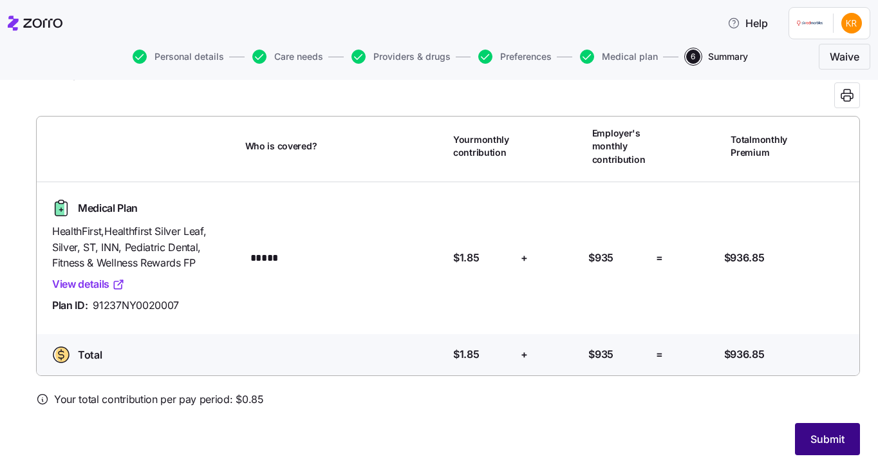
scroll to position [51, 0]
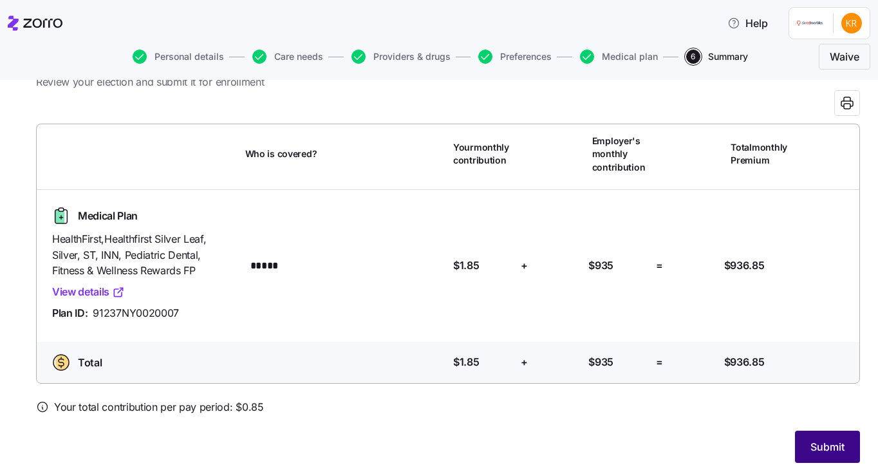
click at [798, 440] on button "Submit" at bounding box center [827, 447] width 65 height 32
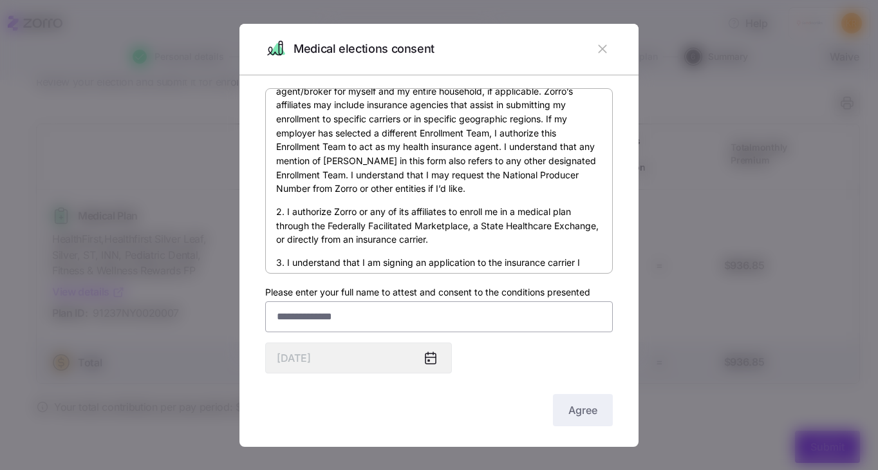
scroll to position [46, 0]
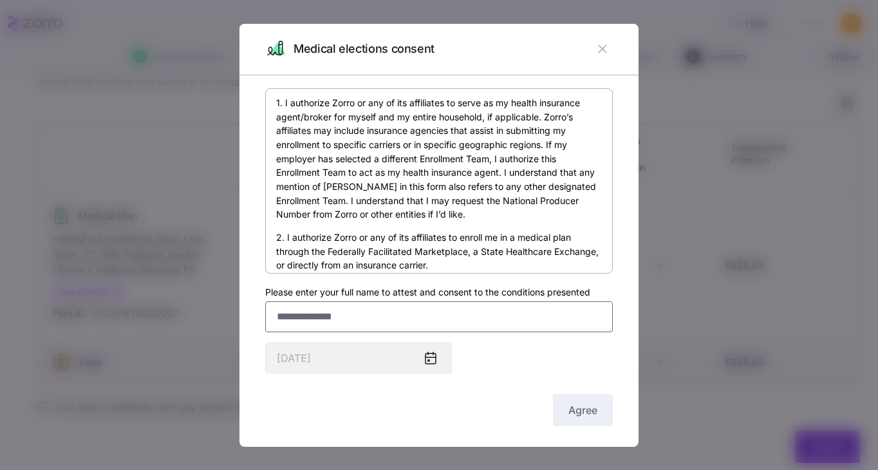
click at [362, 318] on input "Please enter your full name to attest and consent to the conditions presented" at bounding box center [439, 316] width 348 height 31
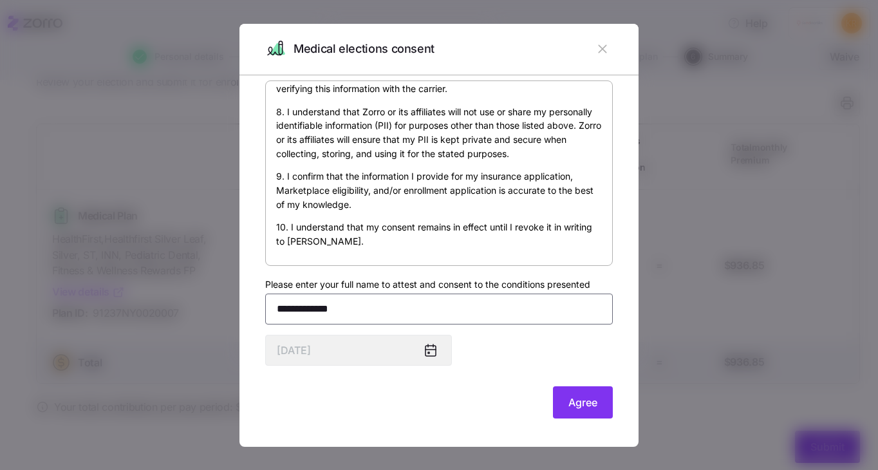
scroll to position [8, 0]
type input "**********"
click at [579, 402] on span "Agree" at bounding box center [582, 402] width 29 height 15
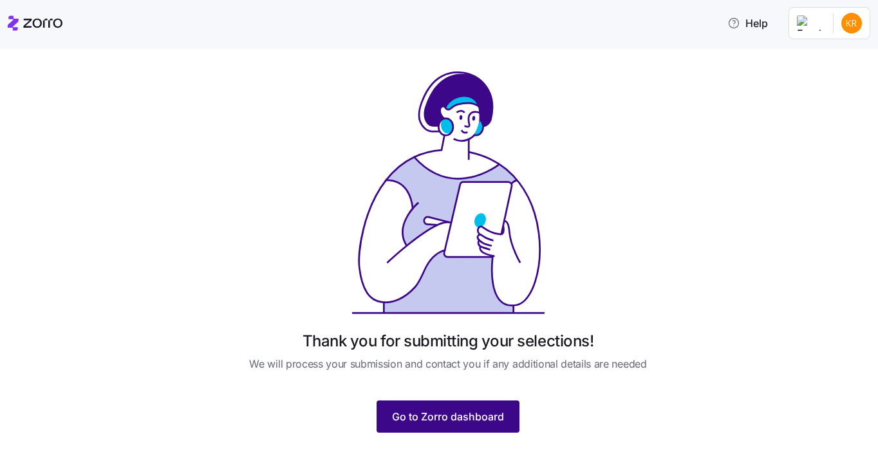
click at [477, 403] on button "Go to Zorro dashboard" at bounding box center [448, 416] width 143 height 32
